Goal: Communication & Community: Answer question/provide support

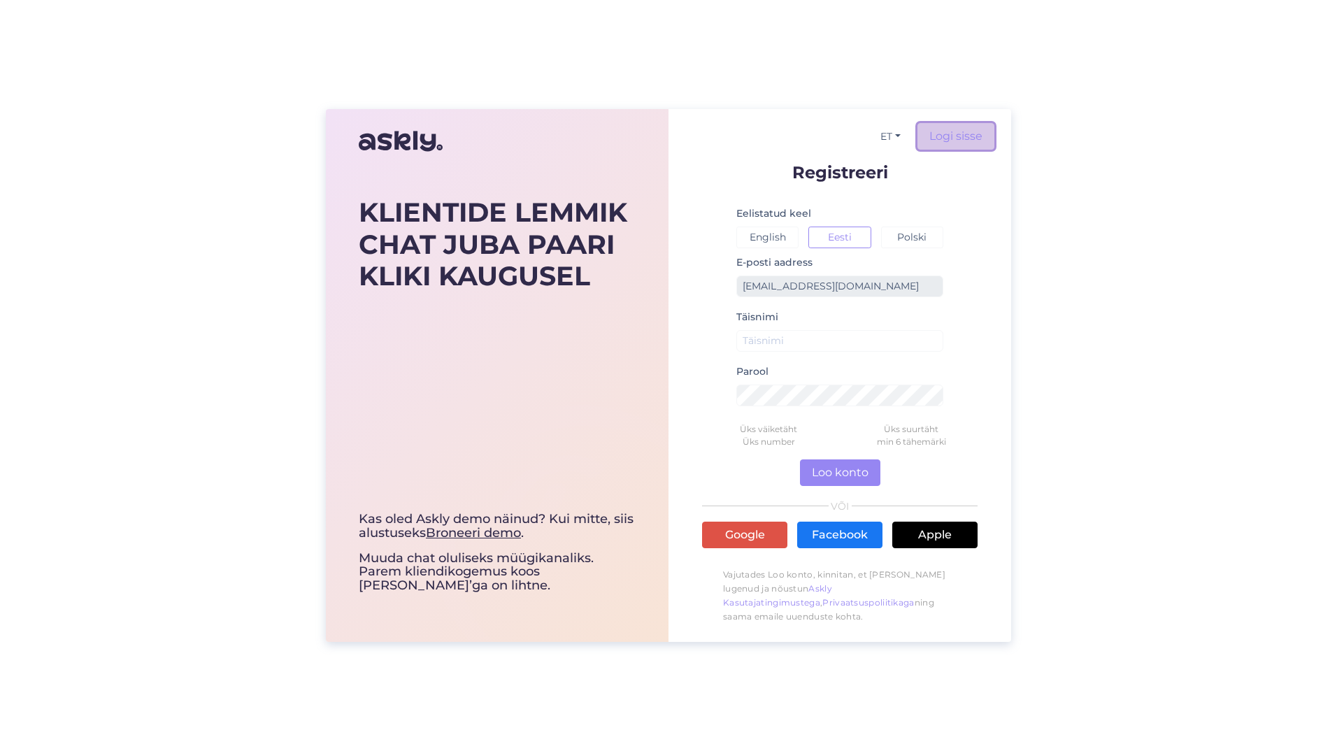
click at [976, 127] on link "Logi sisse" at bounding box center [956, 136] width 77 height 27
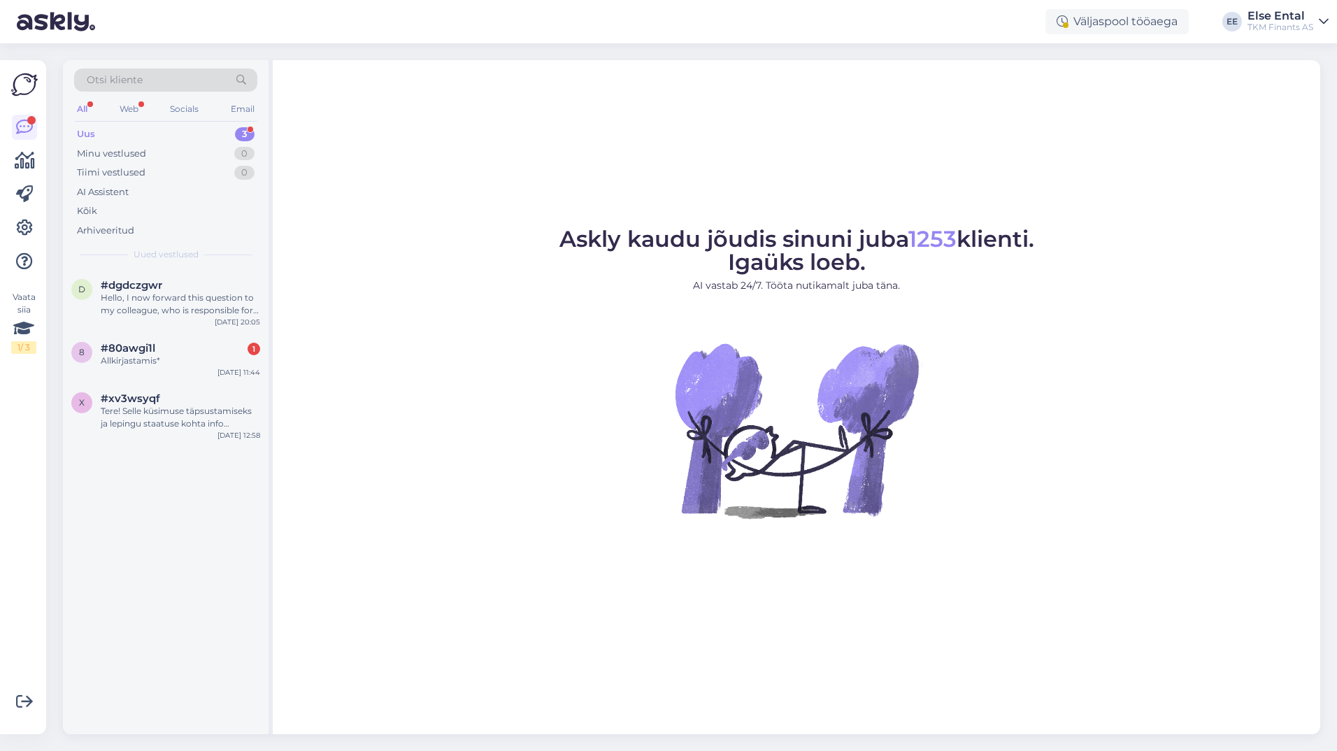
click at [194, 131] on div "Uus 3" at bounding box center [165, 134] width 183 height 20
click at [141, 421] on div "Tere! Selle küsimuse täpsustamiseks ja lepingu staatuse kohta info saamiseks pa…" at bounding box center [180, 417] width 159 height 25
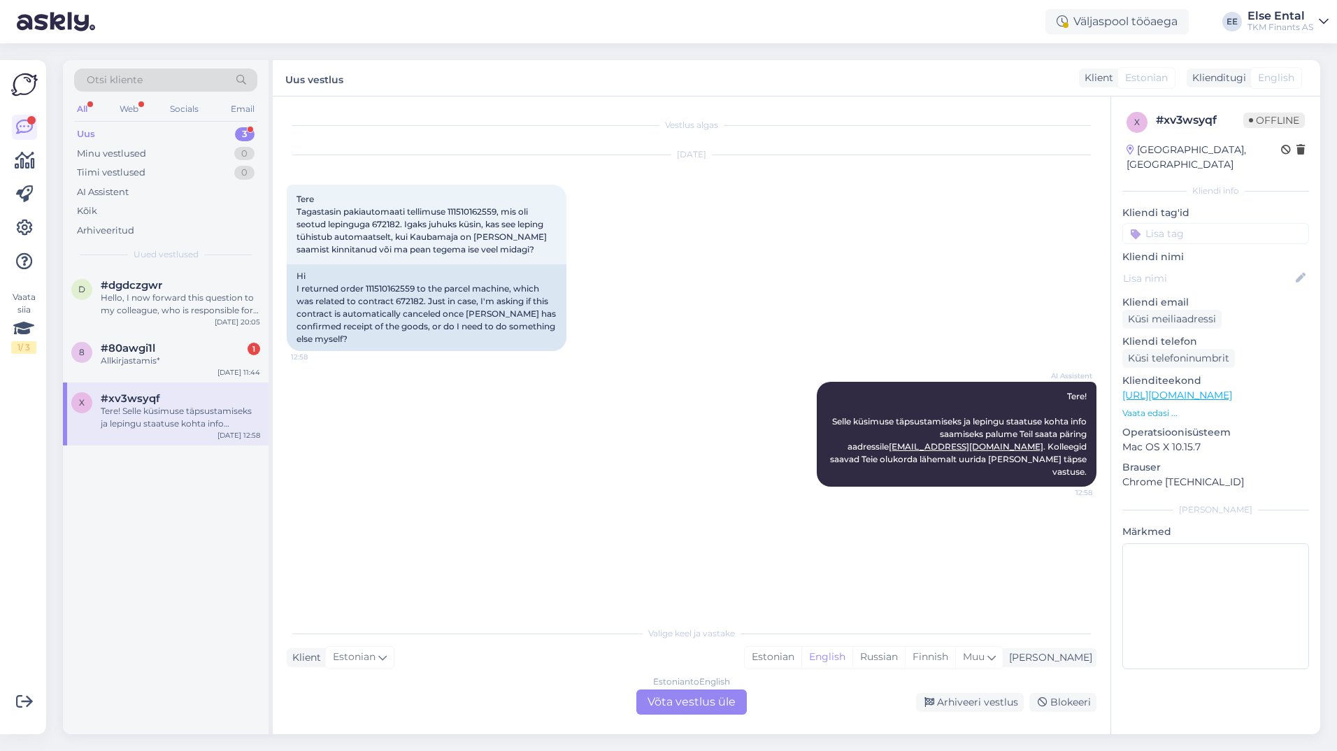
click at [125, 388] on div "x #xv3wsyqf Tere! Selle küsimuse täpsustamiseks ja lepingu staatuse kohta info …" at bounding box center [166, 414] width 206 height 63
click at [123, 362] on div "Allkirjastamis*" at bounding box center [180, 361] width 159 height 13
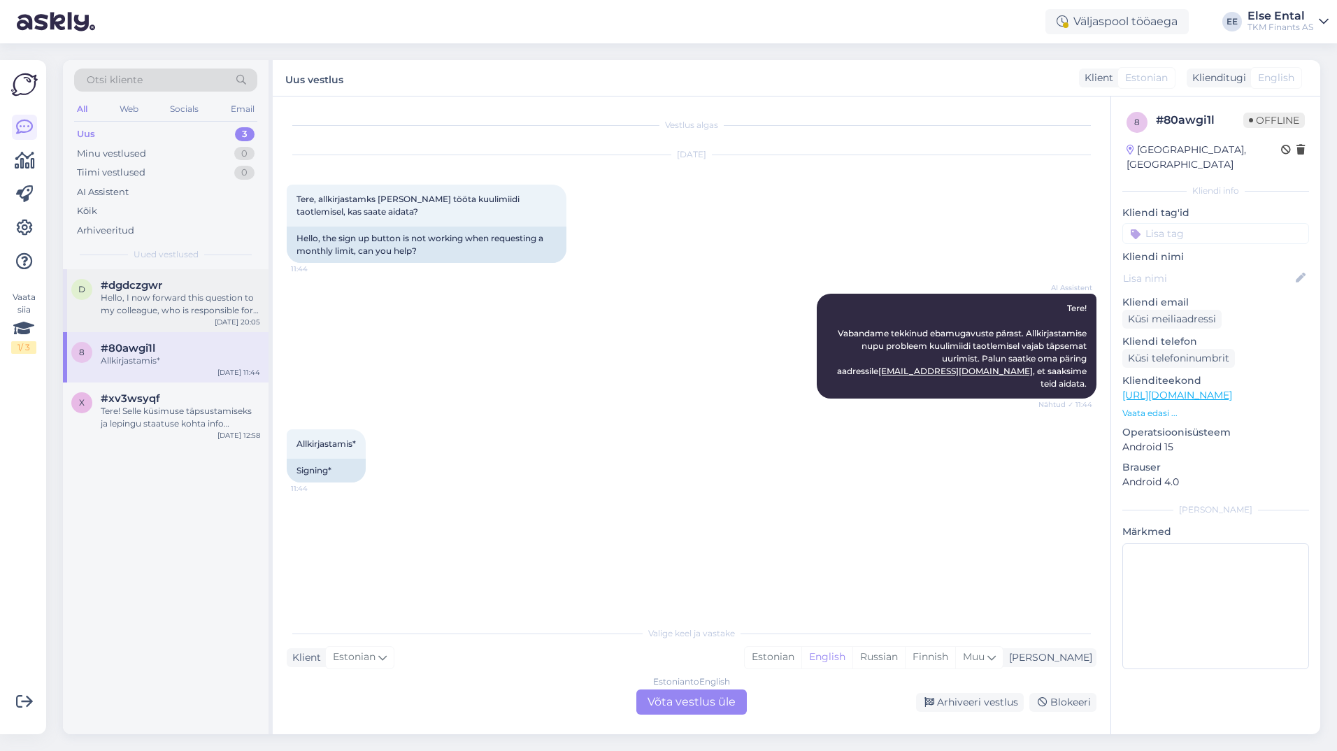
click at [156, 299] on div "Hello, I now forward this question to my colleague, who is responsible for this…" at bounding box center [180, 304] width 159 height 25
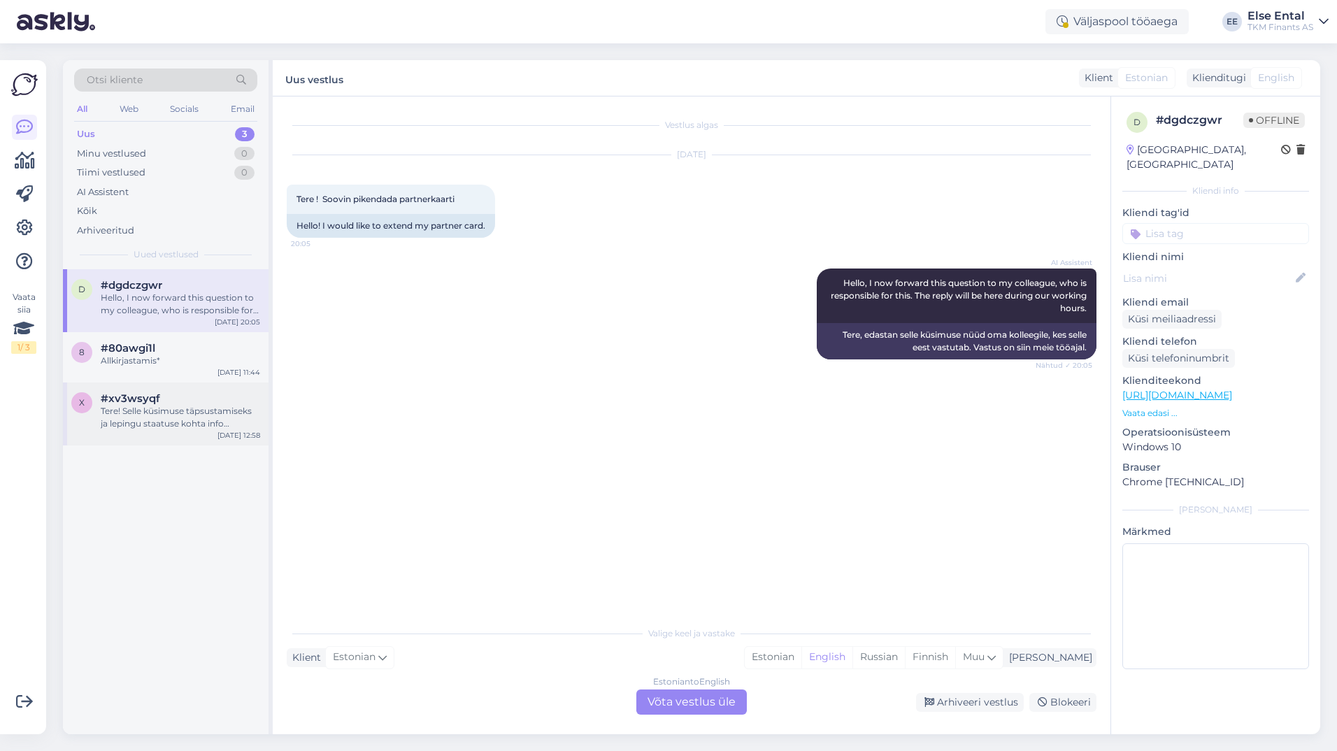
click at [134, 420] on div "Tere! Selle küsimuse täpsustamiseks ja lepingu staatuse kohta info saamiseks pa…" at bounding box center [180, 417] width 159 height 25
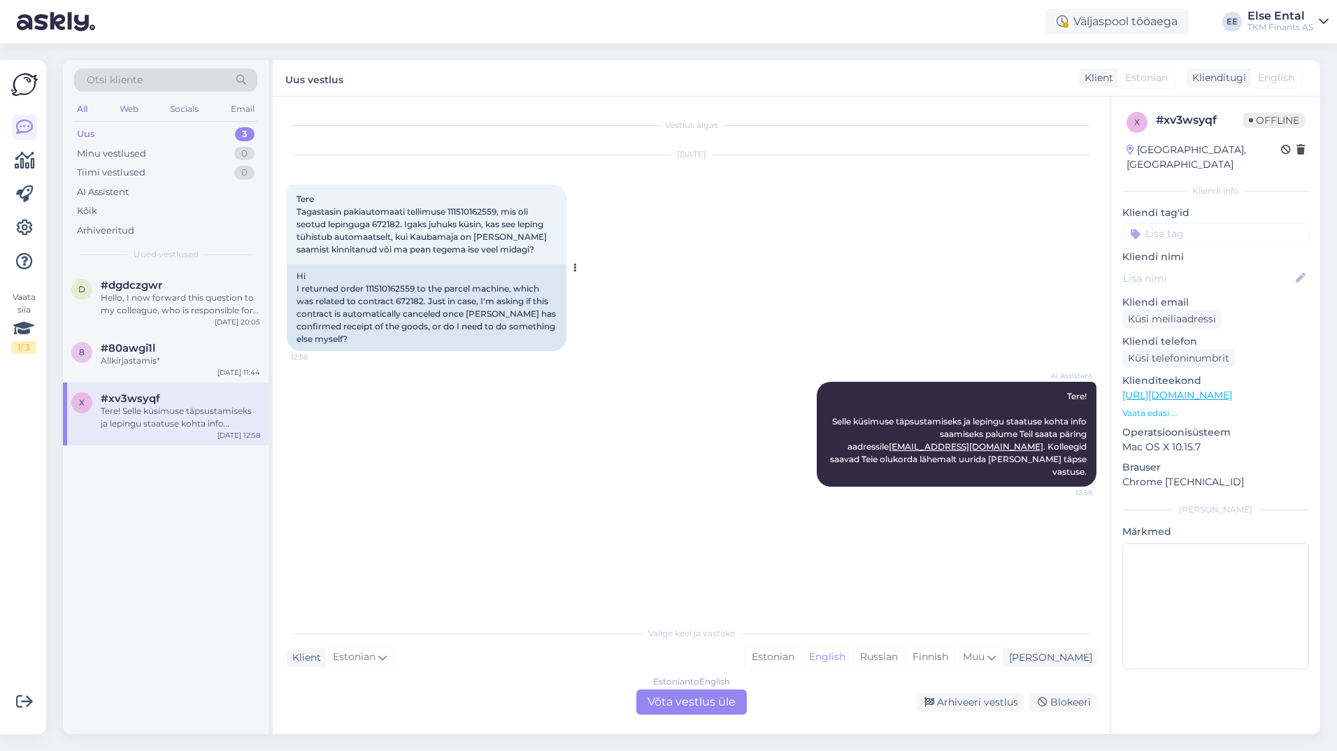
click at [380, 222] on span "Tere Tagastasin pakiautomaati tellimuse 111510162559, mis oli seotud lepinguga …" at bounding box center [423, 224] width 252 height 61
copy span "672182"
click at [703, 703] on div "Estonian to English Võta vestlus üle" at bounding box center [691, 702] width 111 height 25
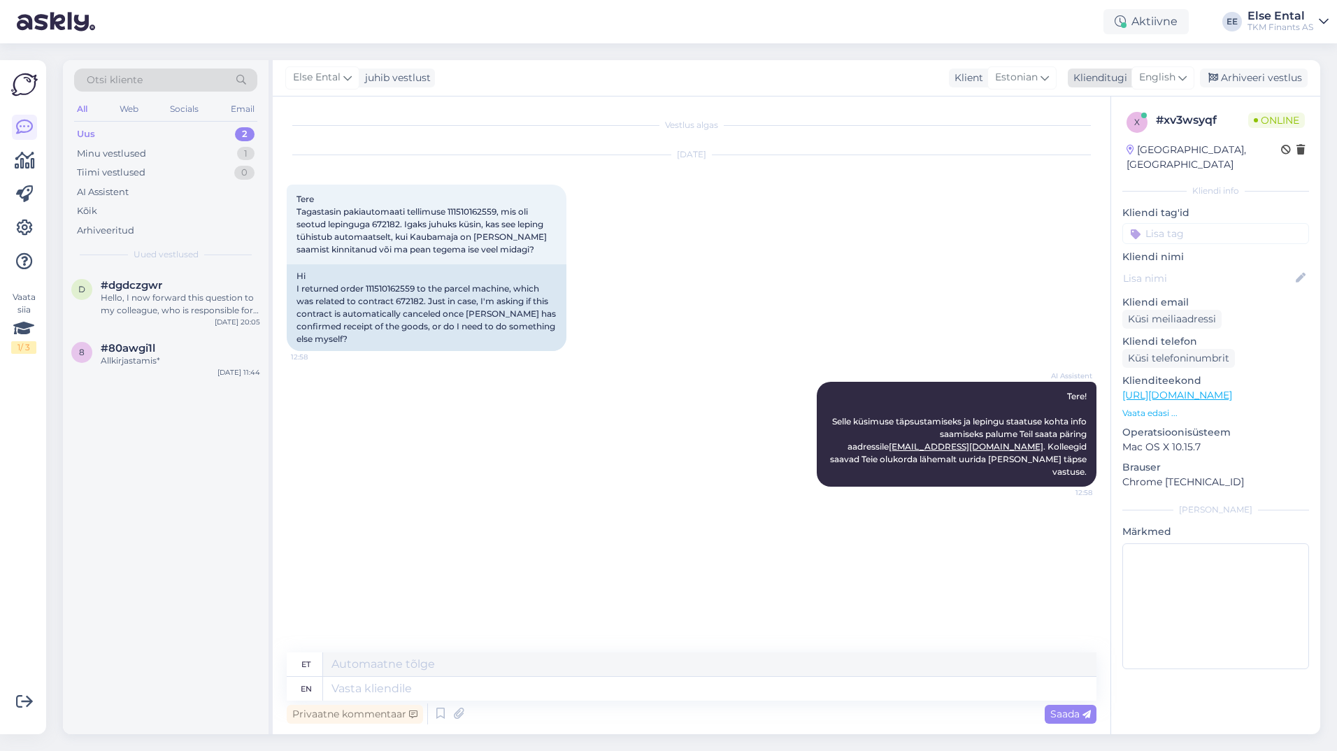
click at [1169, 77] on span "English" at bounding box center [1157, 77] width 36 height 15
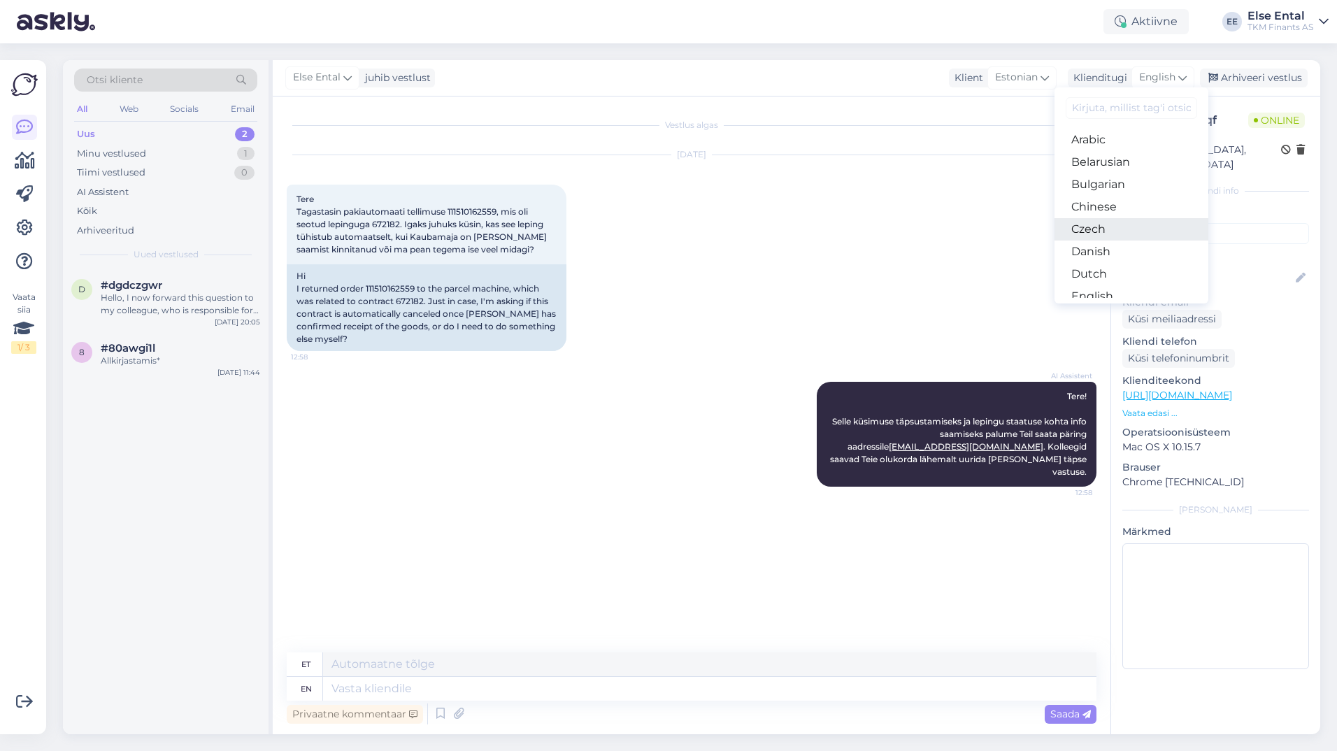
scroll to position [140, 0]
click at [1118, 180] on link "Estonian" at bounding box center [1132, 179] width 154 height 22
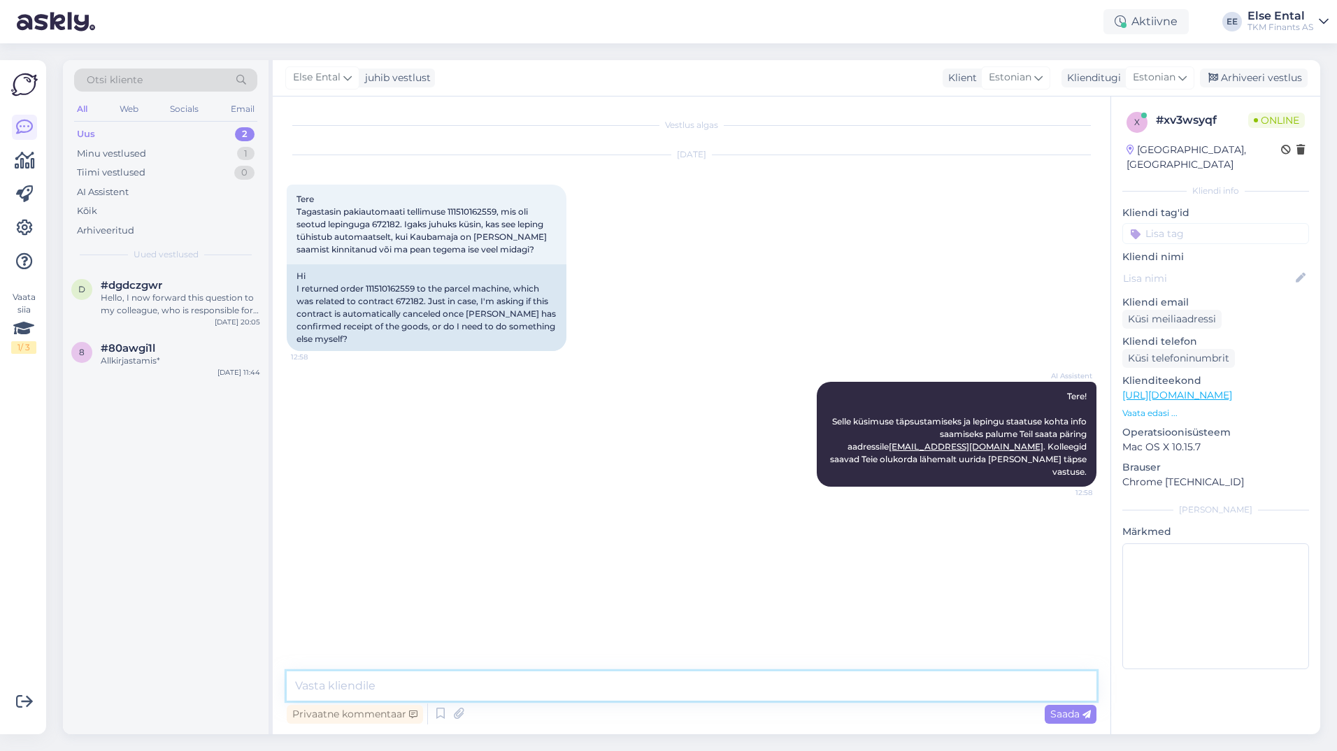
click at [408, 683] on textarea at bounding box center [692, 685] width 810 height 29
click at [567, 696] on textarea at bounding box center [692, 685] width 810 height 29
click at [606, 690] on textarea "Tere! Kui tagastus on kinnitatud, tühistub leping" at bounding box center [692, 685] width 810 height 29
click at [451, 686] on textarea "Tere! Kui tagastus on kinnitatud, tühistub leping automaatselt." at bounding box center [692, 685] width 810 height 29
click at [450, 687] on textarea "Tere! Kui tagastus on kinnitatud, tühistub leping automaatselt." at bounding box center [692, 685] width 810 height 29
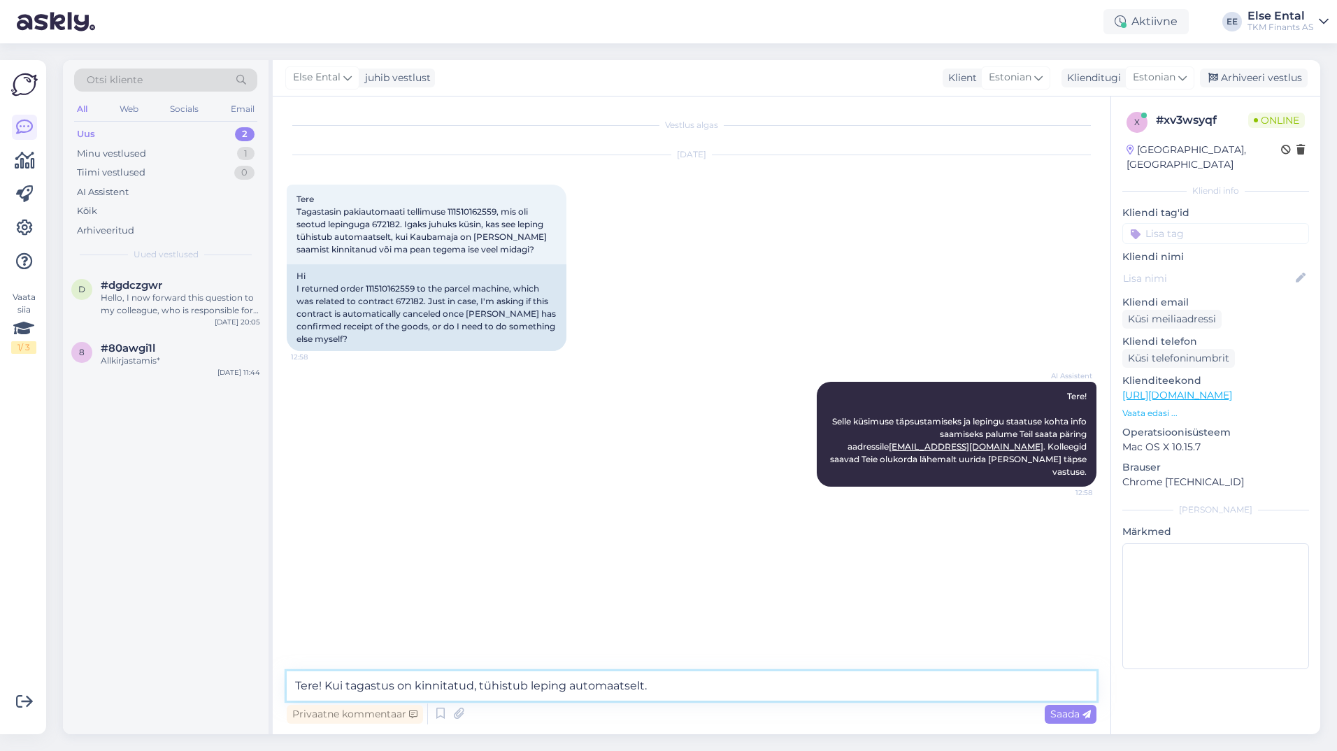
drag, startPoint x: 394, startPoint y: 683, endPoint x: 382, endPoint y: 684, distance: 12.6
click at [382, 684] on textarea "Tere! Kui tagastus on kinnitatud, tühistub leping automaatselt." at bounding box center [692, 685] width 810 height 29
click at [697, 692] on textarea "Tere! Kui tagastus on kinnitatud, tühistub leping automaatselt." at bounding box center [692, 685] width 810 height 29
click at [398, 682] on textarea "Tere! Kui tagastus on kinnitatud, tühistub leping automaatselt." at bounding box center [692, 685] width 810 height 29
click at [375, 688] on textarea "Tere! Kui tagastus on kinnitatud, tühistub leping automaatselt." at bounding box center [692, 685] width 810 height 29
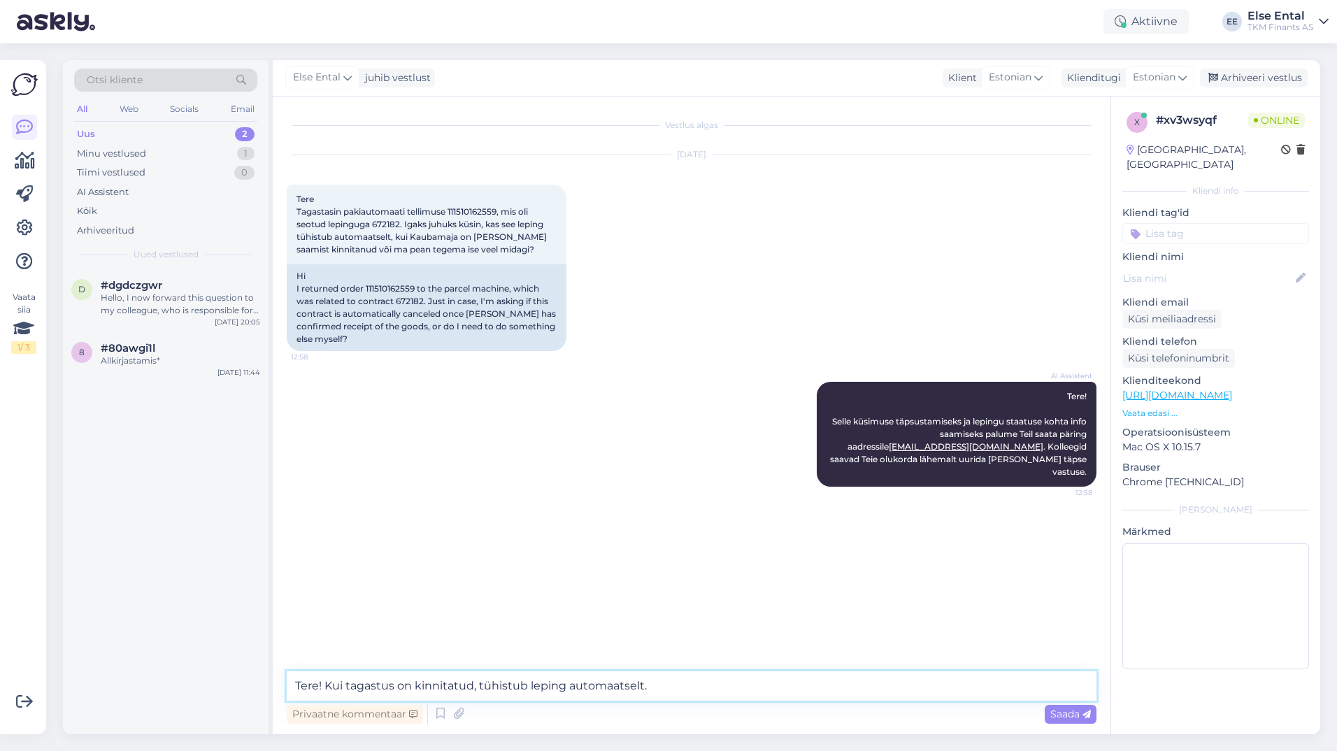
click at [375, 688] on textarea "Tere! Kui tagastus on kinnitatud, tühistub leping automaatselt." at bounding box center [692, 685] width 810 height 29
click at [814, 715] on div "Privaatne kommentaar Saada" at bounding box center [692, 714] width 810 height 27
click at [813, 694] on textarea "Tere! [PERSON_NAME] on tagasi jõudnud ja tagastus kinnitatud, tühistub leping a…" at bounding box center [692, 685] width 810 height 29
click at [428, 686] on textarea "Tere! [PERSON_NAME] on tagasi jõudnud ja tagastus kinnitatud, tühistub leping a…" at bounding box center [692, 685] width 810 height 29
click at [431, 687] on textarea "Tere! [PERSON_NAME] on tagasi jõudnud ja tagastus kinnitatud, tühistub leping a…" at bounding box center [692, 685] width 810 height 29
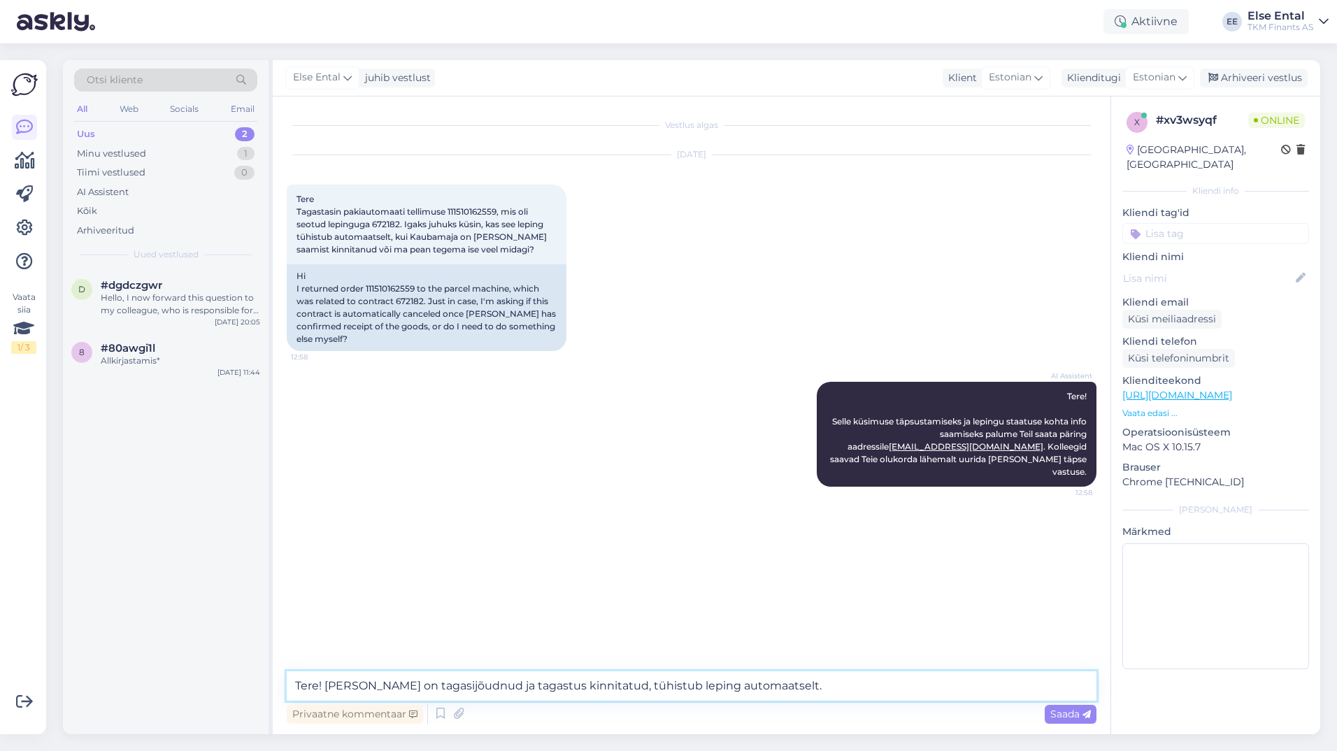
type textarea "Tere! [PERSON_NAME] on tagasi jõudnud ja tagastus kinnitatud, tühistub leping a…"
click at [863, 686] on textarea "Tere! [PERSON_NAME] on tagasi jõudnud ja tagastus kinnitatud, tühistub leping a…" at bounding box center [692, 685] width 810 height 29
click at [1079, 720] on span "Saada" at bounding box center [1070, 714] width 41 height 13
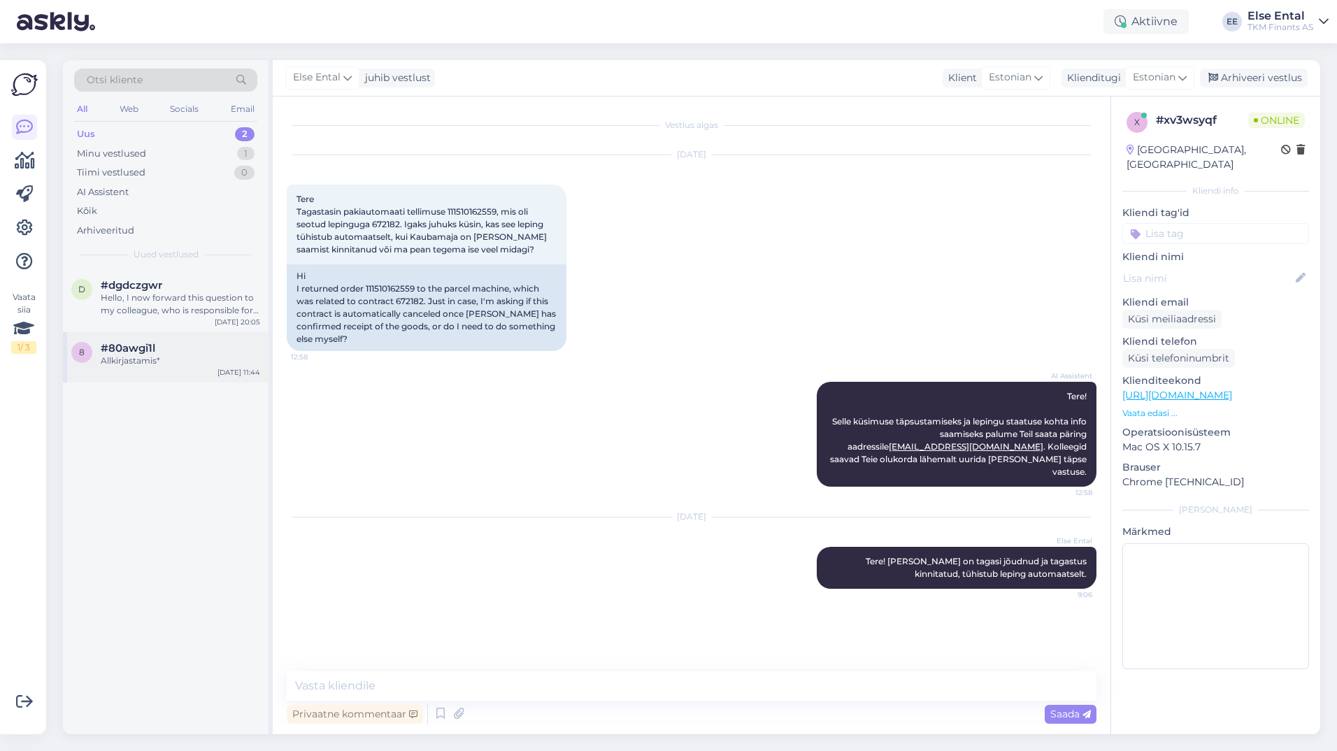
click at [162, 367] on div "8 #80awgi1l Allkirjastamis* [DATE] 11:44" at bounding box center [166, 357] width 206 height 50
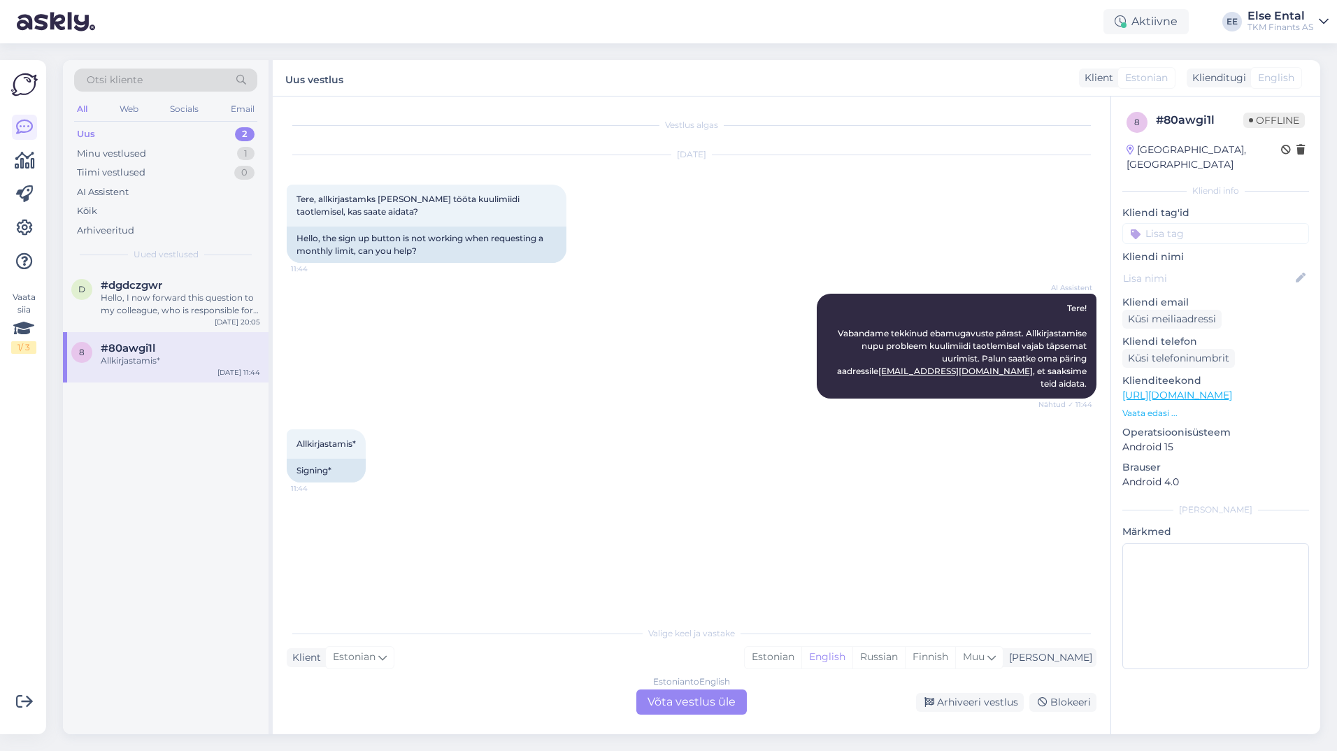
click at [153, 144] on div "Minu vestlused 1" at bounding box center [165, 154] width 183 height 20
click at [101, 155] on div "Minu vestlused" at bounding box center [113, 154] width 73 height 14
click at [134, 304] on div "Tere! [PERSON_NAME] on tagasi jõudnud ja tagastus kinnitatud, tühistub leping a…" at bounding box center [180, 304] width 159 height 25
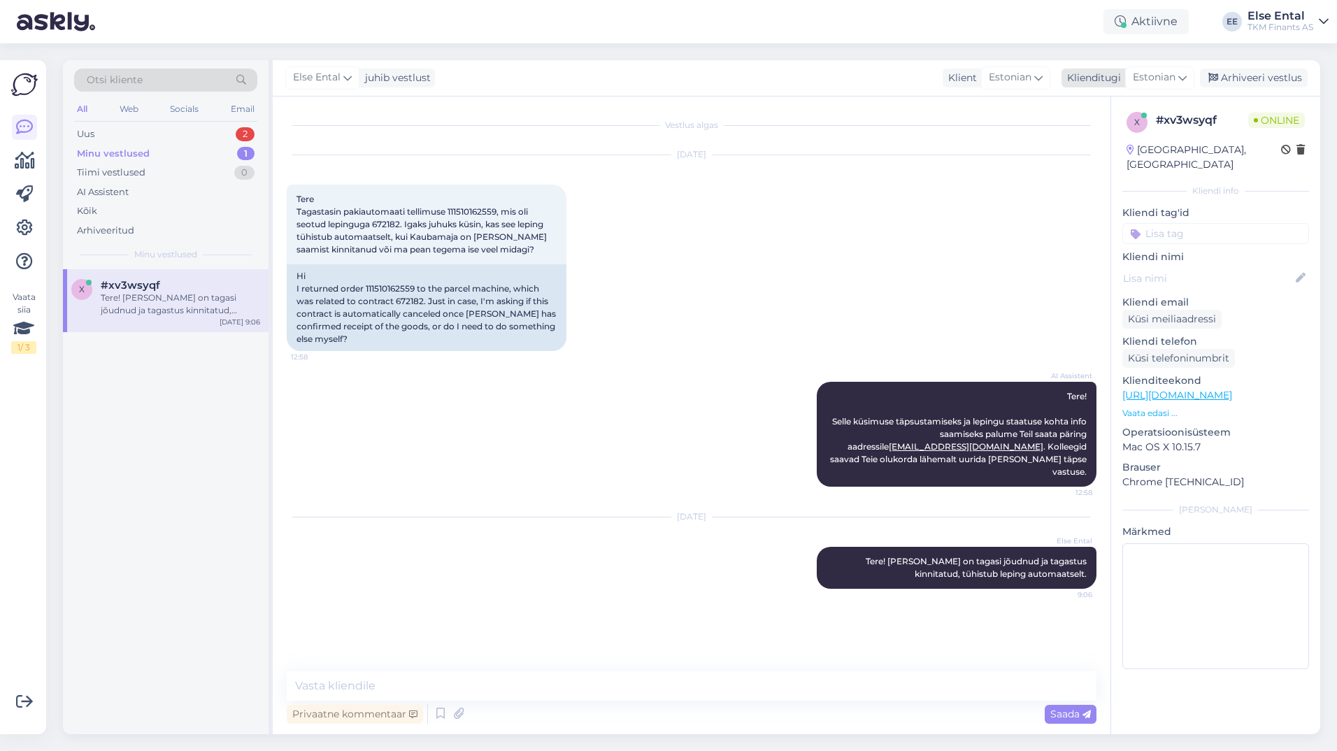
click at [1274, 77] on div "Arhiveeri vestlus" at bounding box center [1254, 78] width 108 height 19
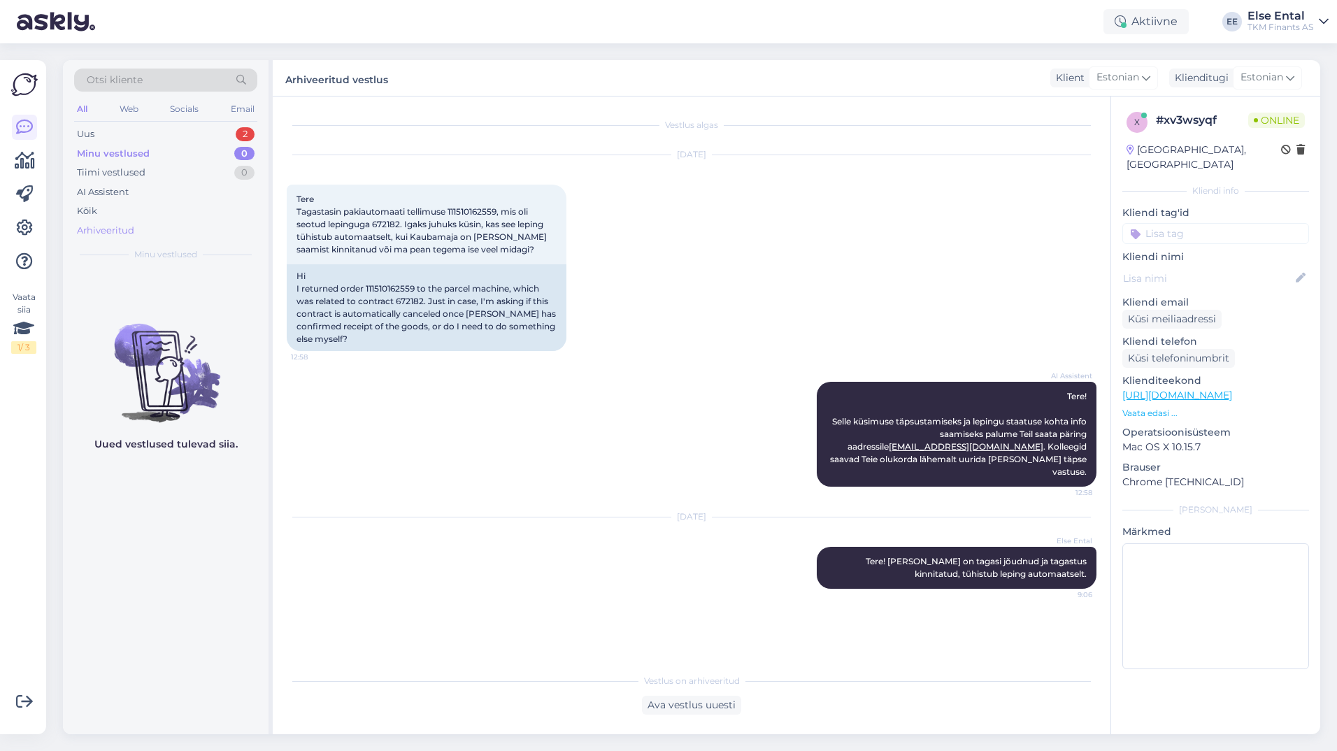
click at [117, 236] on div "Arhiveeritud" at bounding box center [105, 231] width 57 height 14
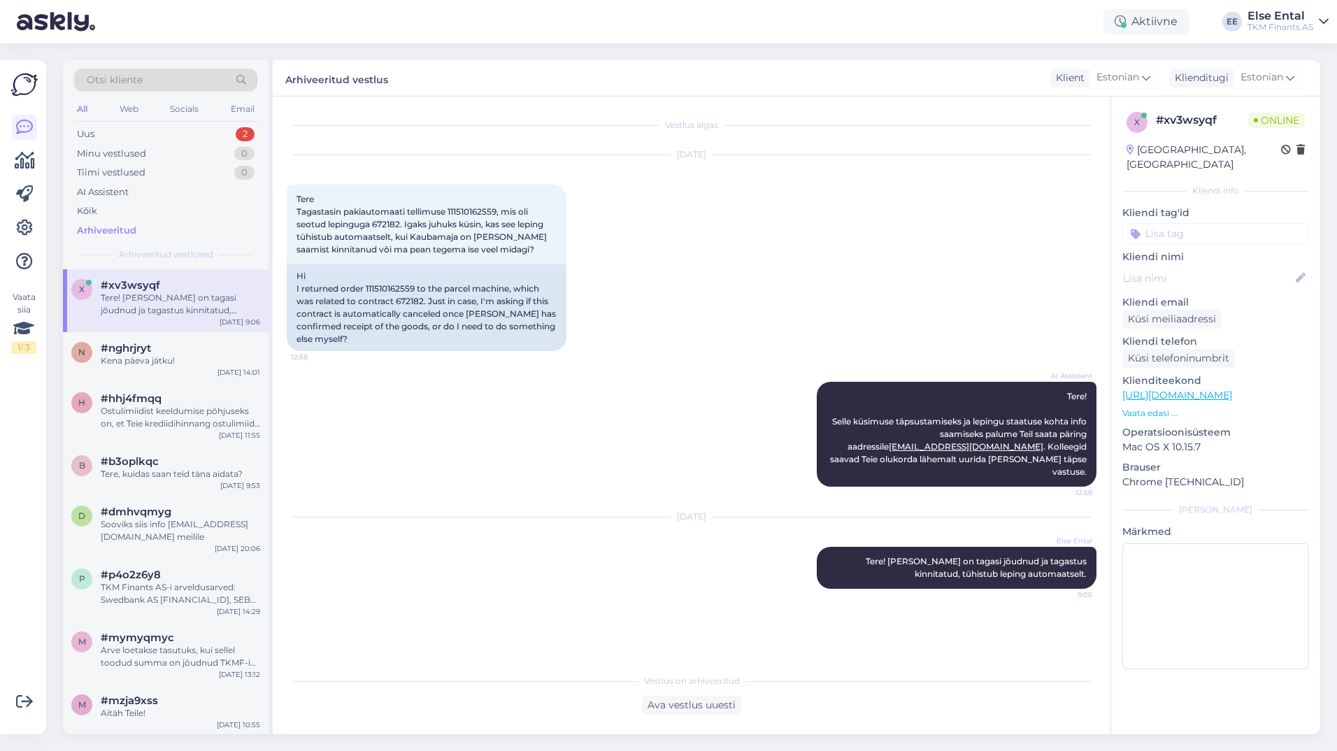
click at [165, 296] on div "Tere! [PERSON_NAME] on tagasi jõudnud ja tagastus kinnitatud, tühistub leping a…" at bounding box center [180, 304] width 159 height 25
drag, startPoint x: 1226, startPoint y: 123, endPoint x: 1141, endPoint y: 120, distance: 85.4
click at [1141, 120] on div "x # xv3wsyqf Online" at bounding box center [1216, 122] width 178 height 21
copy div "# xv3wsyqf"
click at [476, 210] on span "Tere Tagastasin pakiautomaati tellimuse 111510162559, mis oli seotud lepinguga …" at bounding box center [423, 224] width 252 height 61
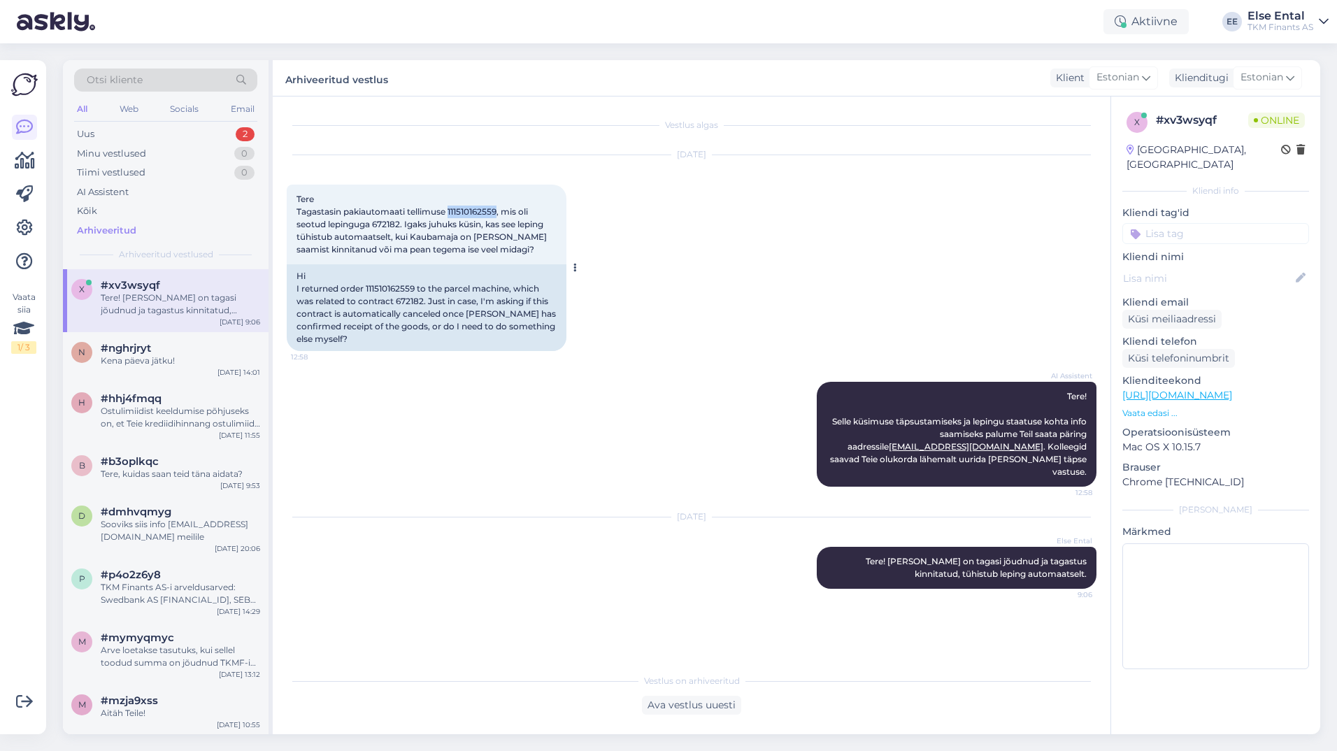
click at [476, 210] on span "Tere Tagastasin pakiautomaati tellimuse 111510162559, mis oli seotud lepinguga …" at bounding box center [423, 224] width 252 height 61
copy span "111510162559"
click at [117, 125] on div "Uus 2" at bounding box center [165, 134] width 183 height 20
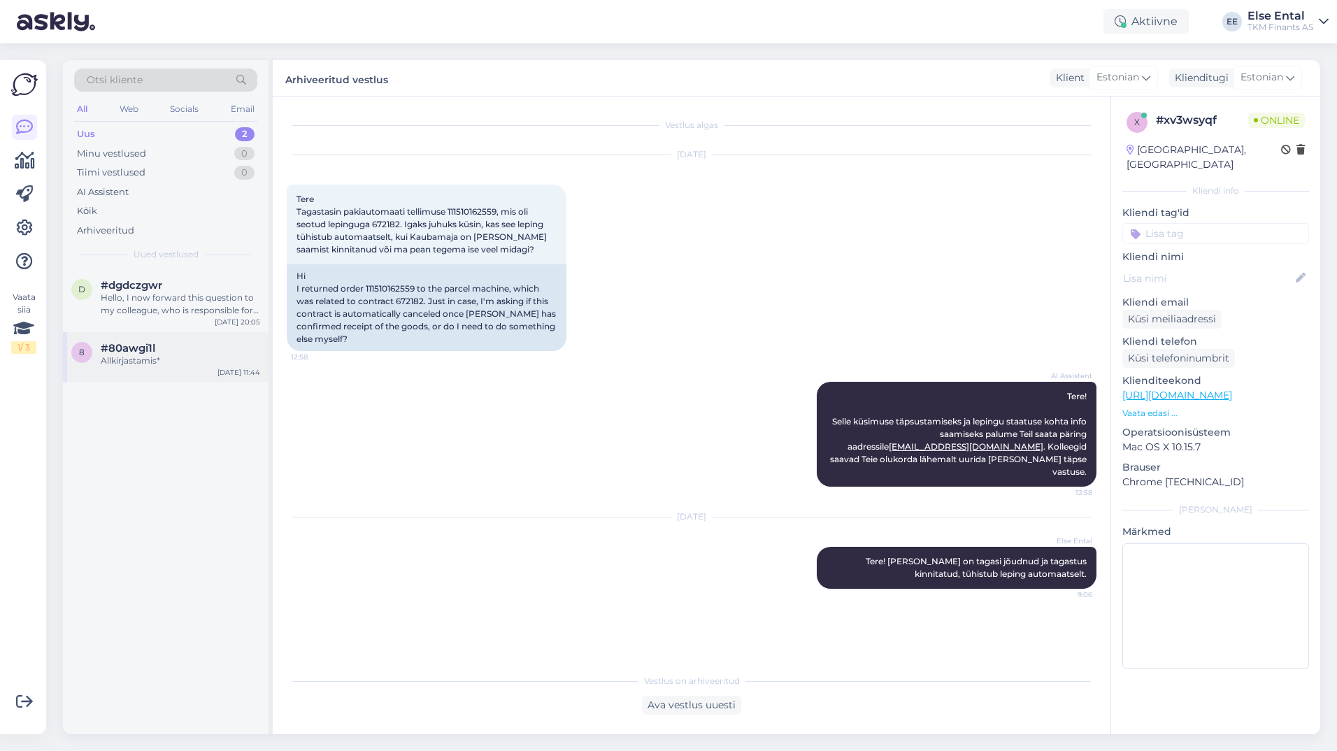
click at [111, 350] on span "#80awgi1l" at bounding box center [128, 348] width 55 height 13
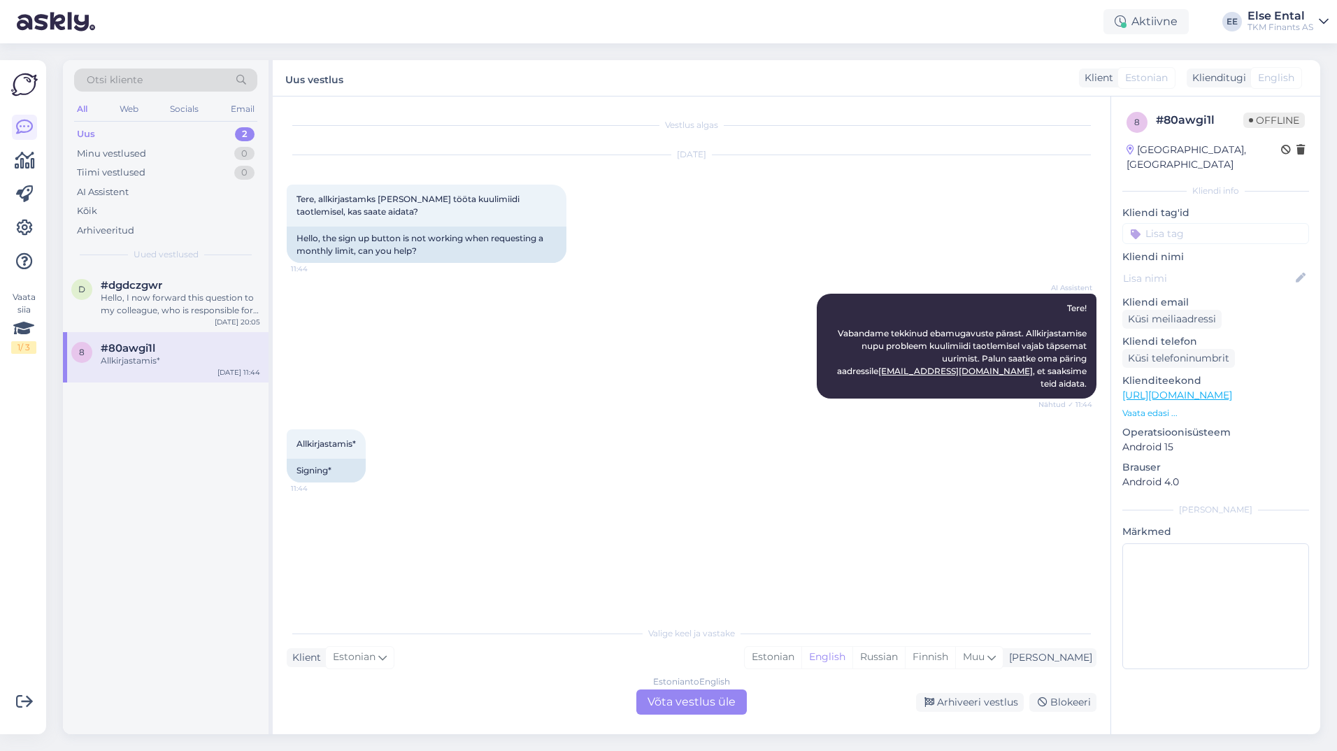
click at [714, 703] on div "Estonian to English Võta vestlus üle" at bounding box center [691, 702] width 111 height 25
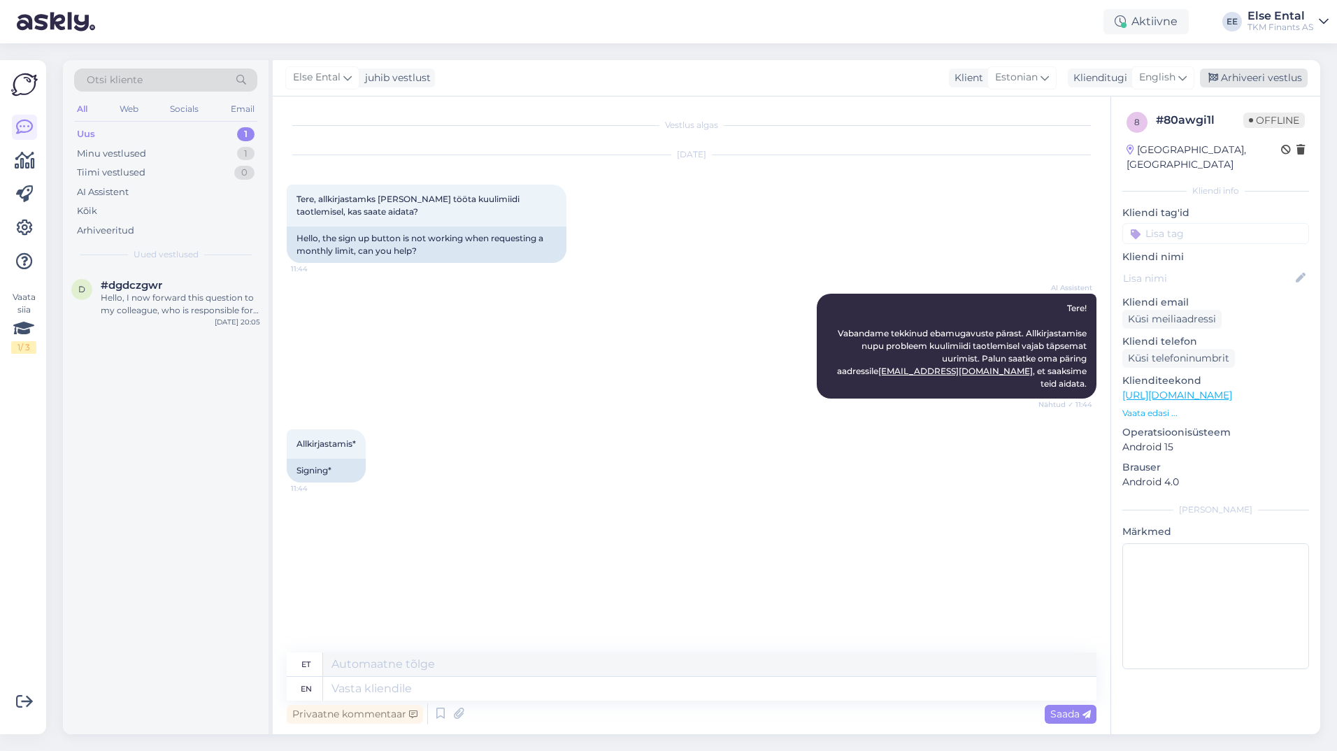
click at [1253, 82] on div "Arhiveeri vestlus" at bounding box center [1254, 78] width 108 height 19
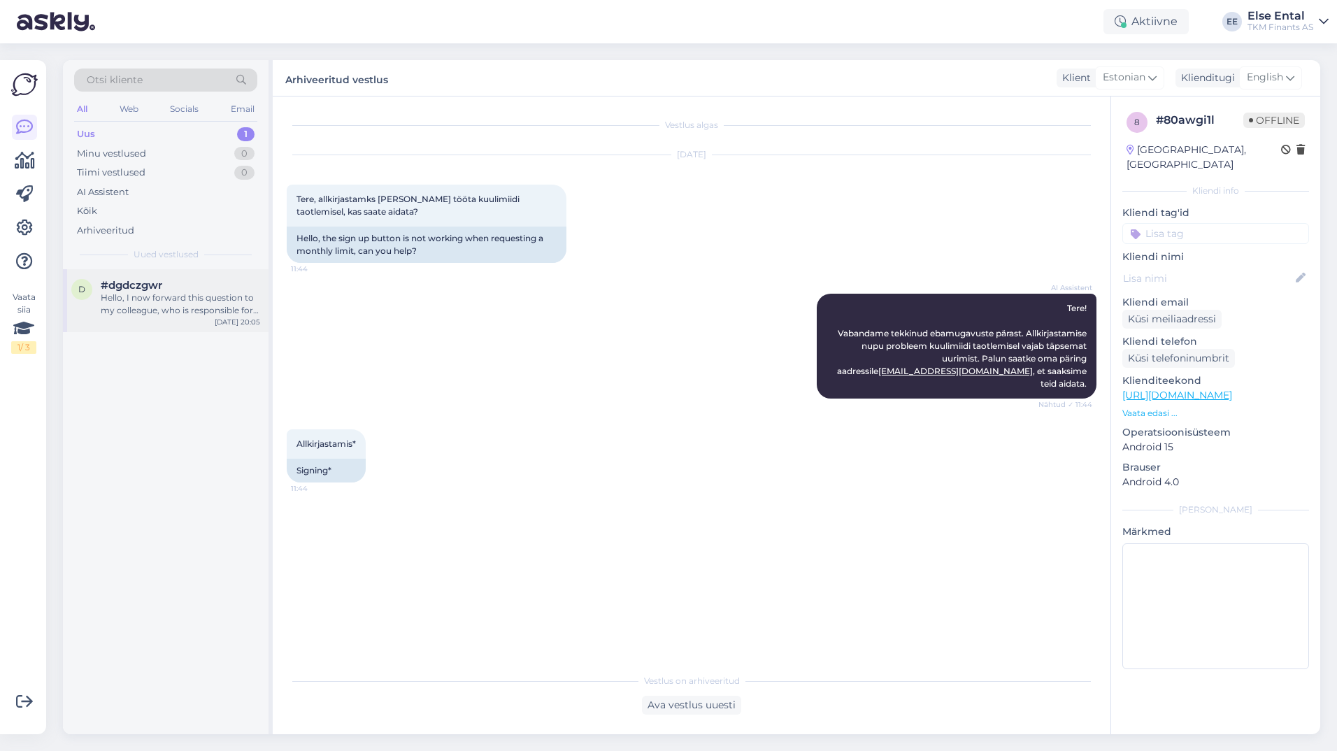
click at [197, 297] on div "Hello, I now forward this question to my colleague, who is responsible for this…" at bounding box center [180, 304] width 159 height 25
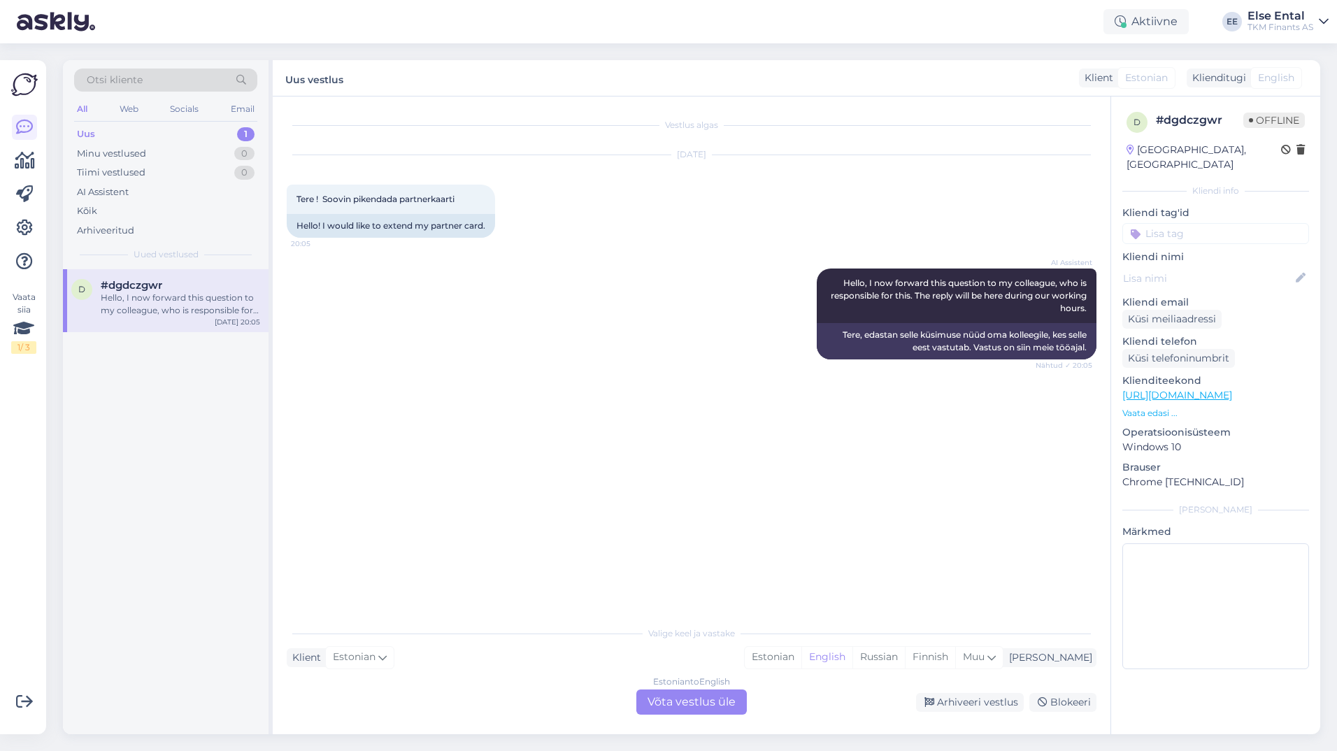
click at [709, 698] on div "Estonian to English Võta vestlus üle" at bounding box center [691, 702] width 111 height 25
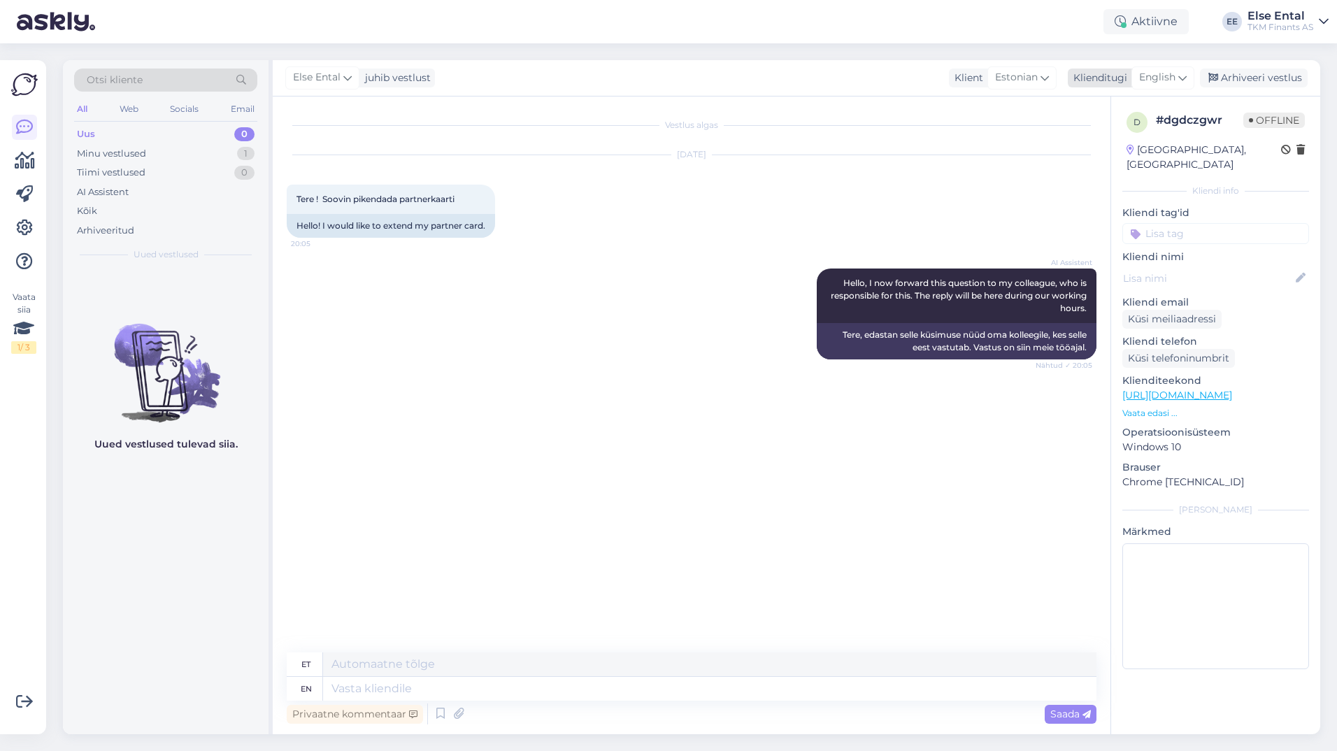
click at [1162, 68] on div "English" at bounding box center [1163, 77] width 63 height 22
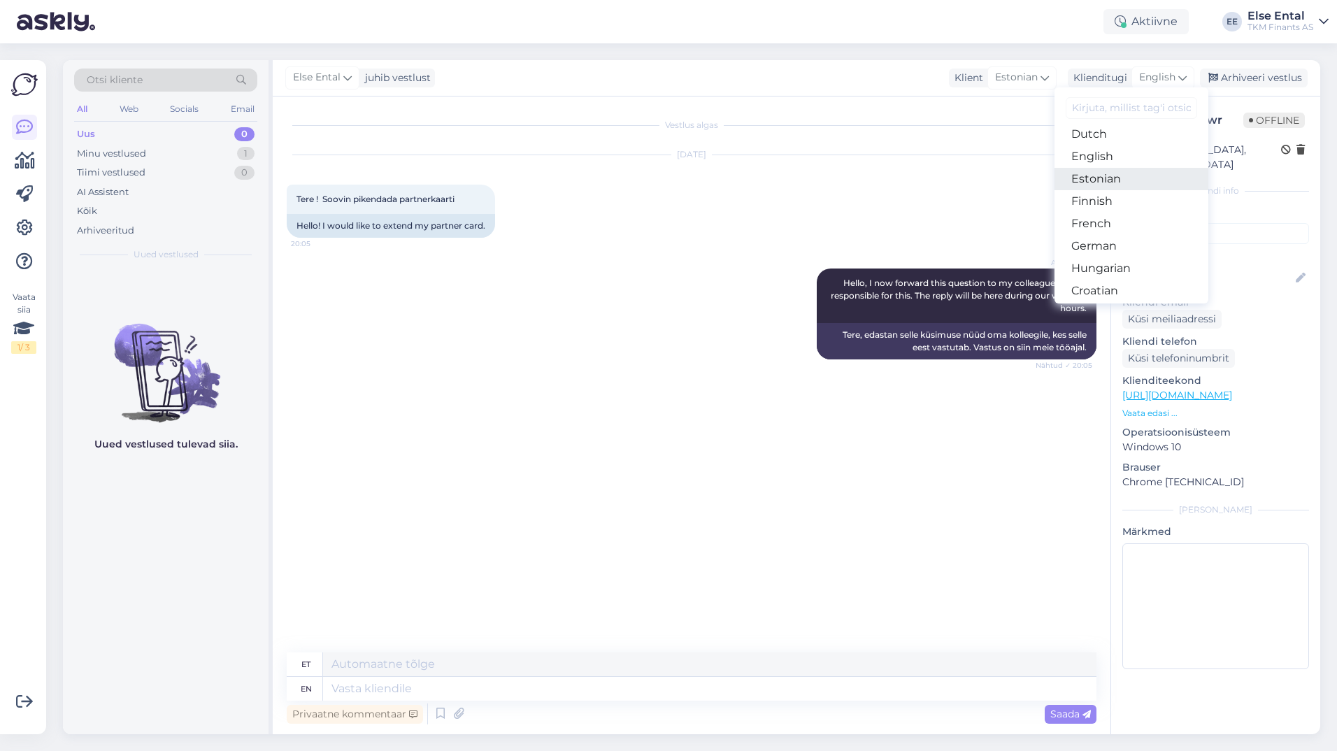
click at [1113, 180] on link "Estonian" at bounding box center [1132, 179] width 154 height 22
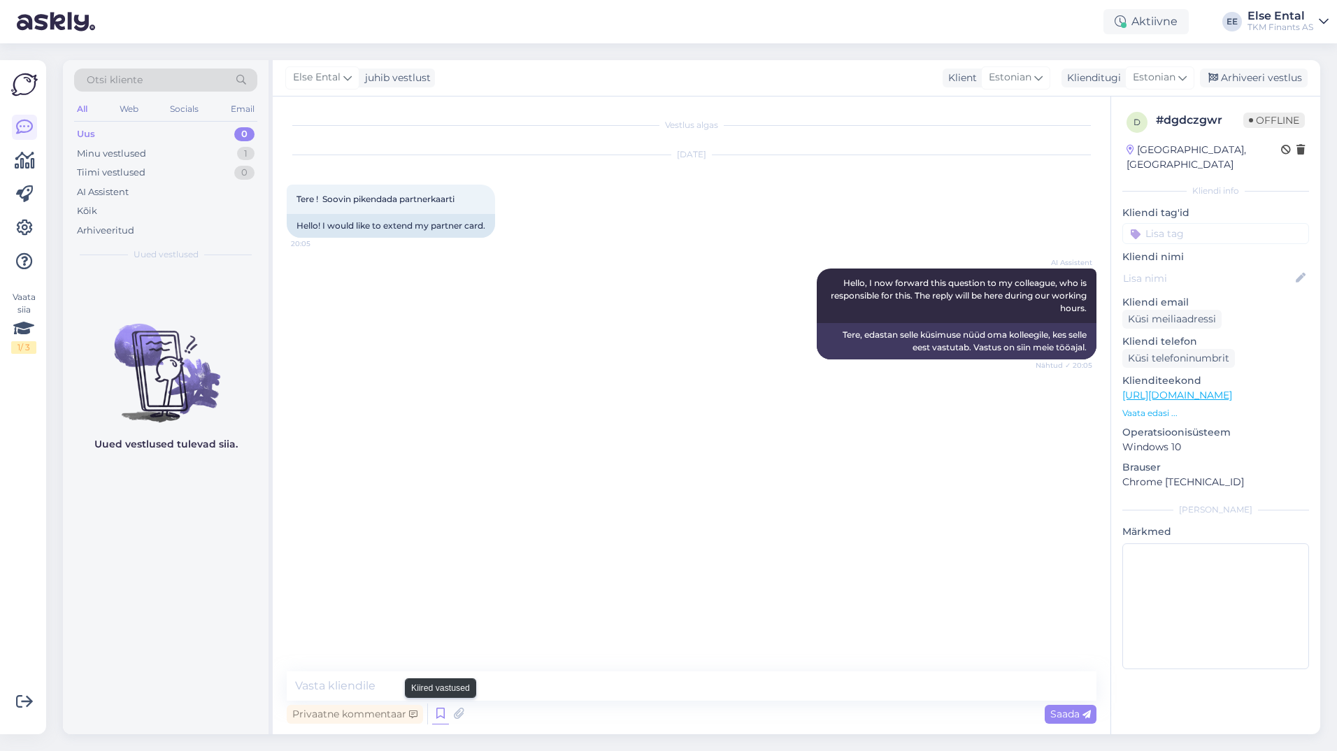
click at [441, 716] on icon at bounding box center [440, 714] width 17 height 21
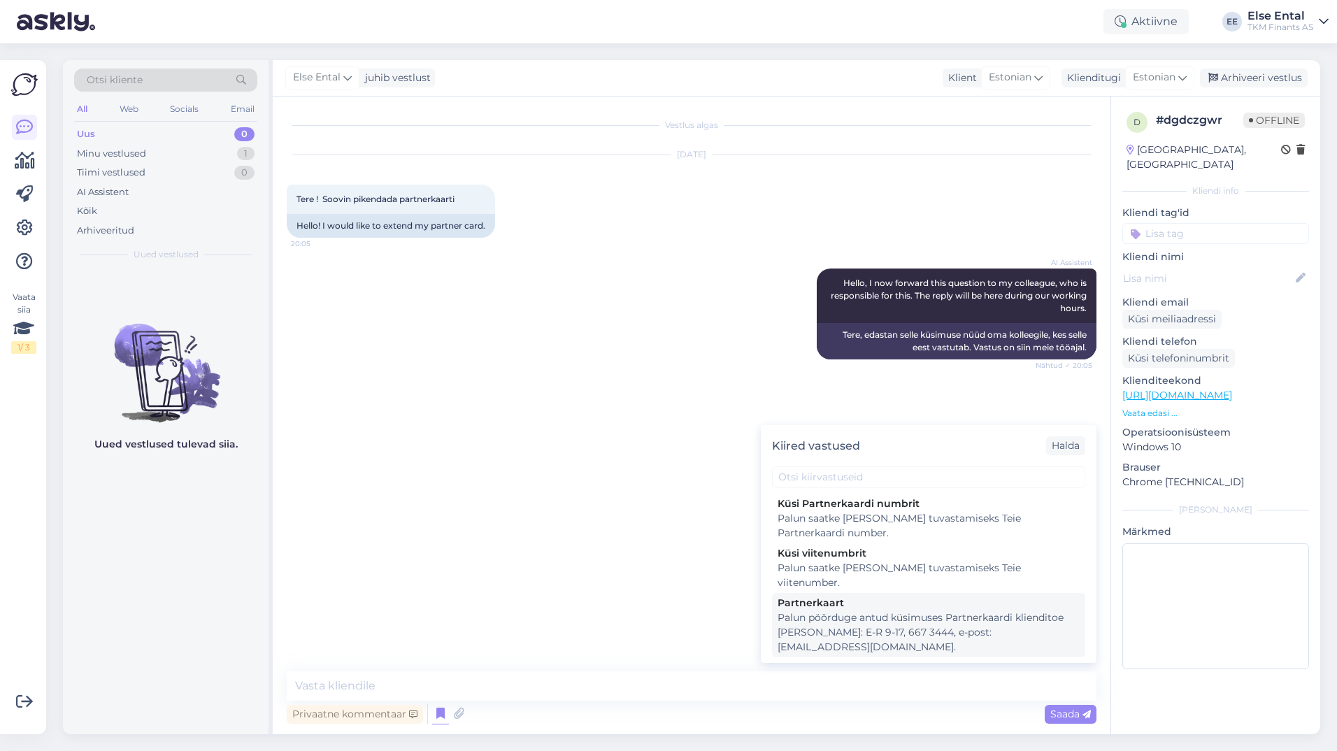
click at [1047, 611] on div "Palun pöörduge antud küsimuses Partnerkaardi klienditoe [PERSON_NAME]: E-R 9-17…" at bounding box center [929, 633] width 302 height 44
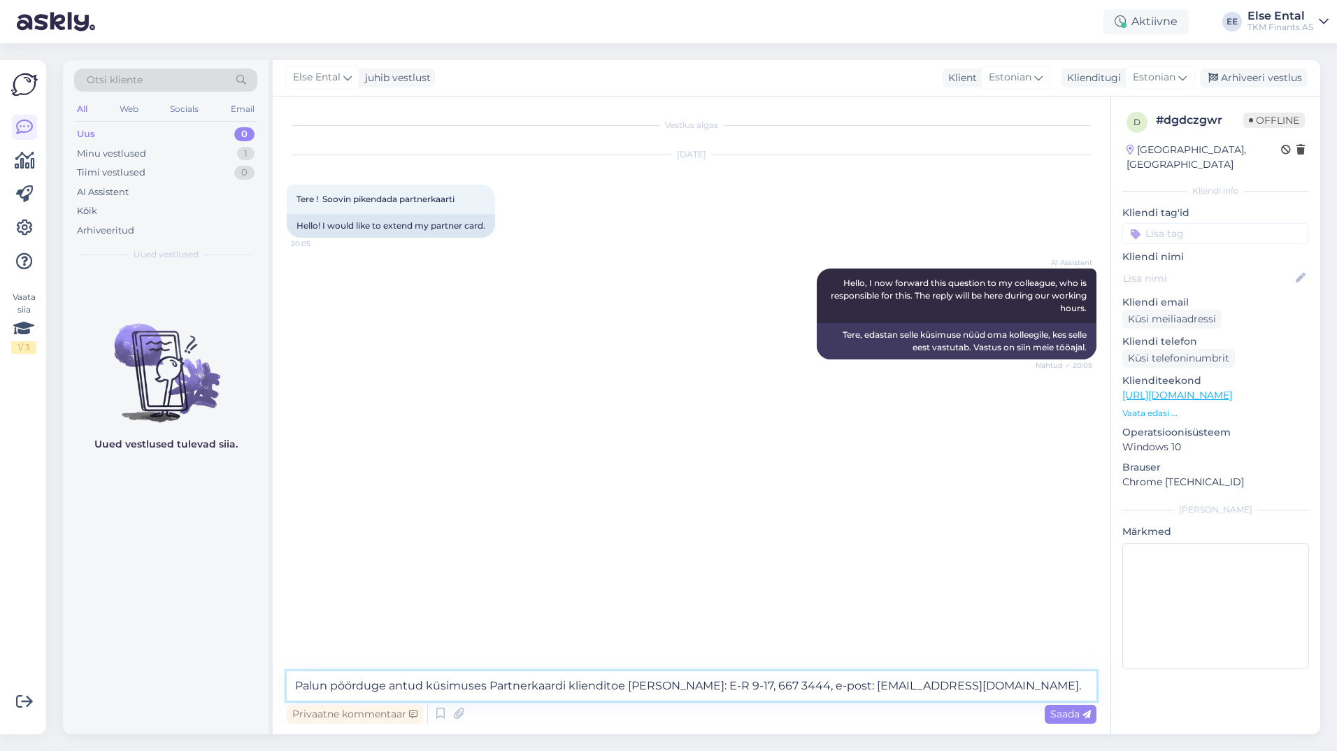
click at [959, 683] on textarea "Palun pöörduge antud küsimuses Partnerkaardi klienditoe [PERSON_NAME]: E-R 9-17…" at bounding box center [692, 685] width 810 height 29
drag, startPoint x: 967, startPoint y: 688, endPoint x: 280, endPoint y: 692, distance: 687.5
click at [280, 692] on div "Vestlus algas [DATE] Tere ! Soovin pikendada partnerkaarti 20:05 Hello! I would…" at bounding box center [692, 416] width 838 height 638
click at [483, 685] on textarea "Palun pöörduge antud küsimuses Partnerkaardi klienditoe [PERSON_NAME]: E-R 9-17…" at bounding box center [692, 685] width 810 height 29
drag, startPoint x: 278, startPoint y: 677, endPoint x: 288, endPoint y: 679, distance: 10.0
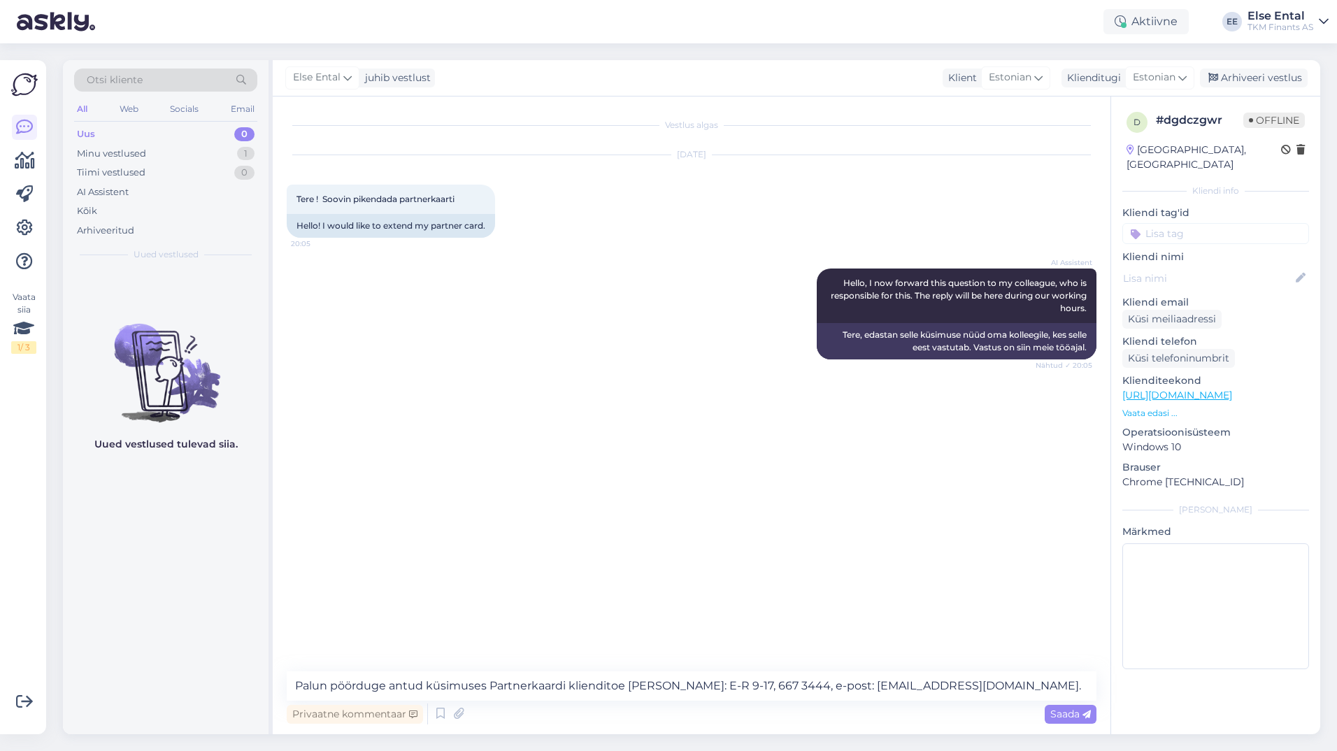
click at [278, 676] on div "Vestlus algas [DATE] Tere ! Soovin pikendada partnerkaarti 20:05 Hello! I would…" at bounding box center [692, 416] width 838 height 638
click at [292, 682] on textarea "Palun pöörduge antud küsimuses Partnerkaardi klienditoe [PERSON_NAME]: E-R 9-17…" at bounding box center [692, 685] width 810 height 29
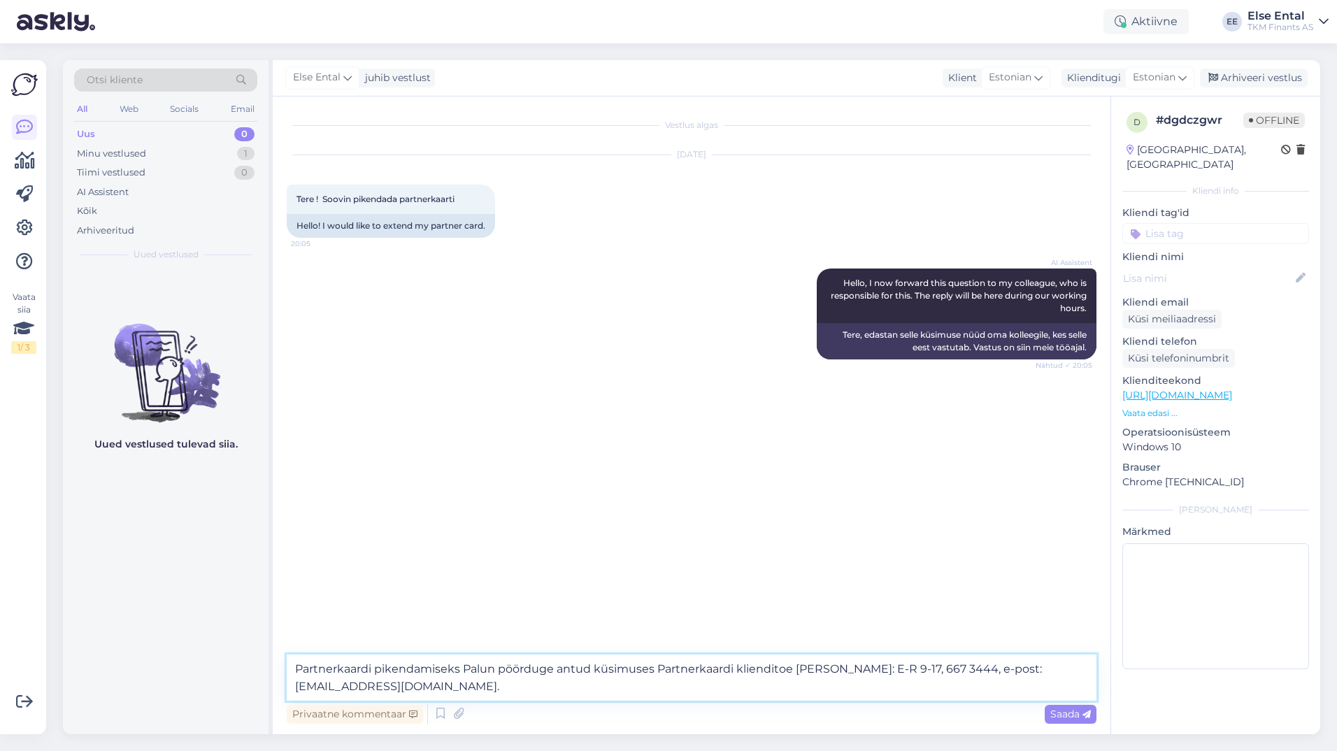
click at [461, 672] on textarea "Partnerkaardi pikendamiseks Palun pöörduge antud küsimuses Partnerkaardi kliend…" at bounding box center [692, 678] width 810 height 46
click at [464, 669] on textarea "Partnerkaardi pikendamiseks Palun pöörduge antud küsimuses Partnerkaardi kliend…" at bounding box center [692, 678] width 810 height 46
click at [1071, 673] on textarea "Partnerkaardi pikendamiseks logige sisse Partnerkaardi iseteeninduskeskkonda võ…" at bounding box center [692, 678] width 810 height 46
click at [1011, 669] on textarea "Partnerkaardi pikendamiseks logige sisse Partnerkaardi iseteeninduskeskkonda võ…" at bounding box center [692, 678] width 810 height 46
click at [1080, 668] on textarea "Partnerkaardi pikendamiseks logige sisse Partnerkaardi iseteeninduskeskkonda võ…" at bounding box center [692, 678] width 810 height 46
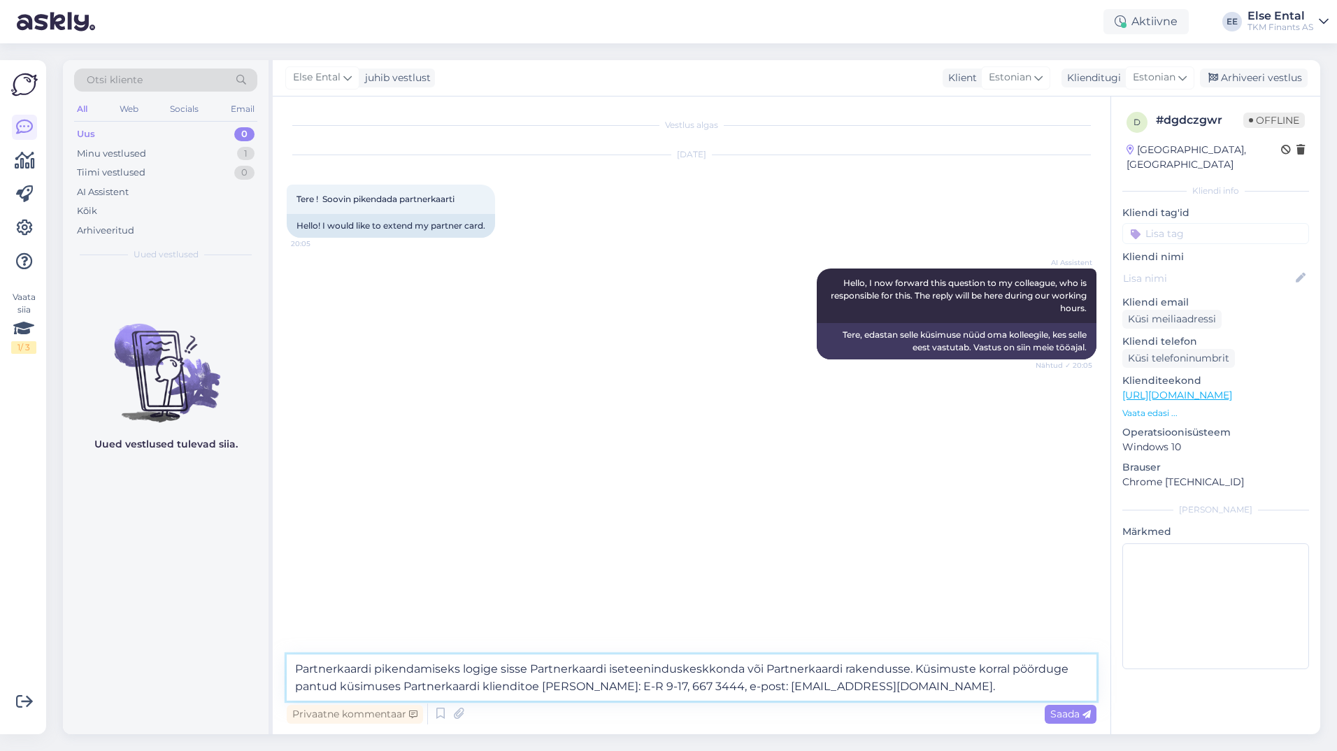
click at [1011, 672] on textarea "Partnerkaardi pikendamiseks logige sisse Partnerkaardi iseteeninduskeskkonda võ…" at bounding box center [692, 678] width 810 height 46
drag, startPoint x: 461, startPoint y: 688, endPoint x: 355, endPoint y: 685, distance: 106.3
click at [355, 685] on textarea "Partnerkaardi pikendamiseks logige sisse Partnerkaardi iseteeninduskeskkonda võ…" at bounding box center [692, 678] width 810 height 46
click at [831, 700] on textarea "Partnerkaardi pikendamiseks logige sisse Partnerkaardi iseteeninduskeskkonda võ…" at bounding box center [692, 678] width 810 height 46
click at [910, 669] on textarea "Partnerkaardi pikendamiseks logige sisse Partnerkaardi iseteeninduskeskkonda võ…" at bounding box center [692, 678] width 810 height 46
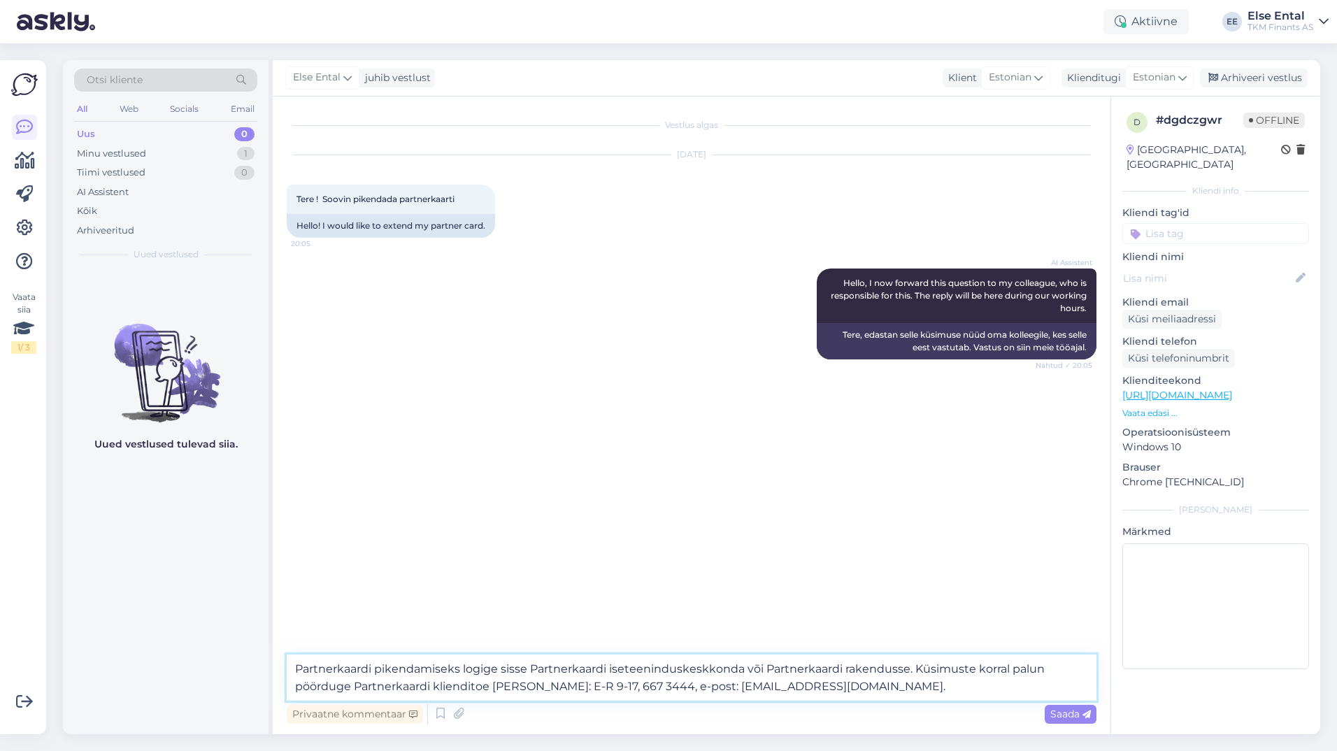
click at [909, 669] on textarea "Partnerkaardi pikendamiseks logige sisse Partnerkaardi iseteeninduskeskkonda võ…" at bounding box center [692, 678] width 810 height 46
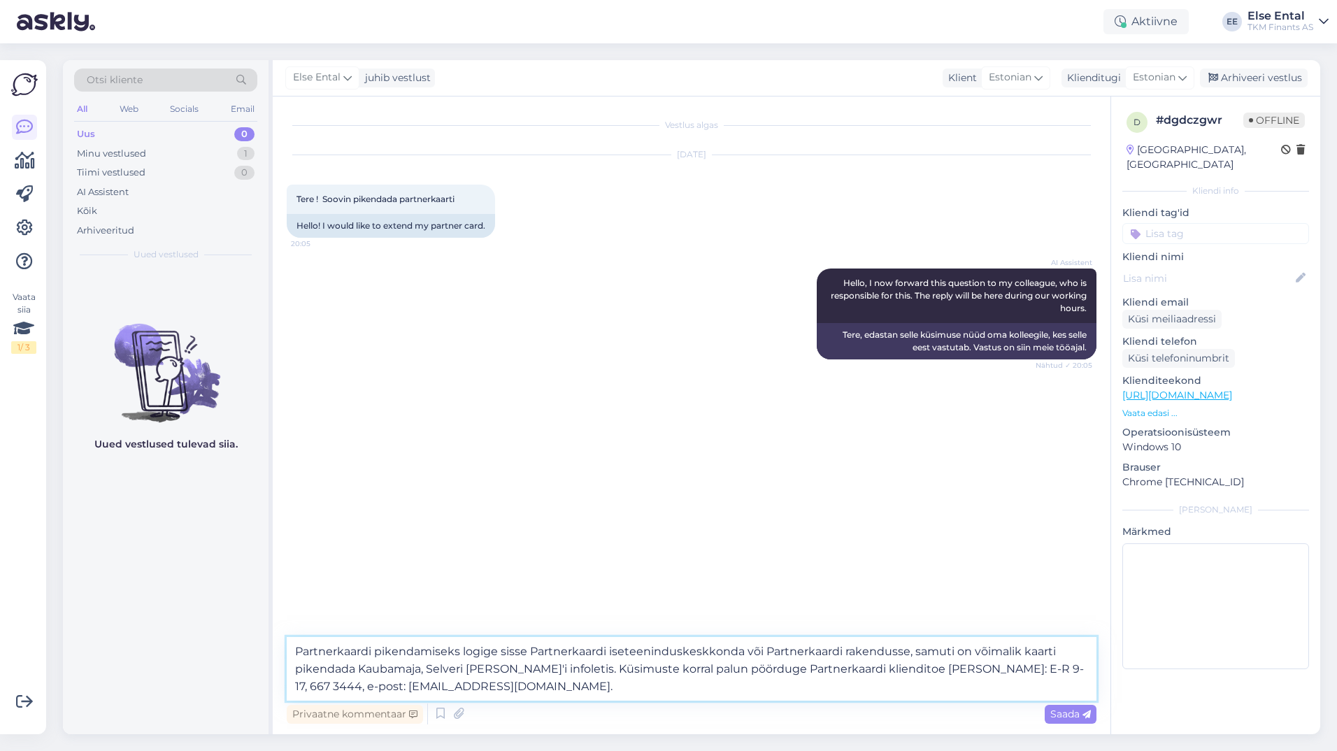
type textarea "Partnerkaardi pikendamiseks logige sisse Partnerkaardi iseteeninduskeskkonda võ…"
click at [848, 688] on textarea "Partnerkaardi pikendamiseks logige sisse Partnerkaardi iseteeninduskeskkonda võ…" at bounding box center [692, 669] width 810 height 64
click at [1058, 716] on span "Saada" at bounding box center [1070, 714] width 41 height 13
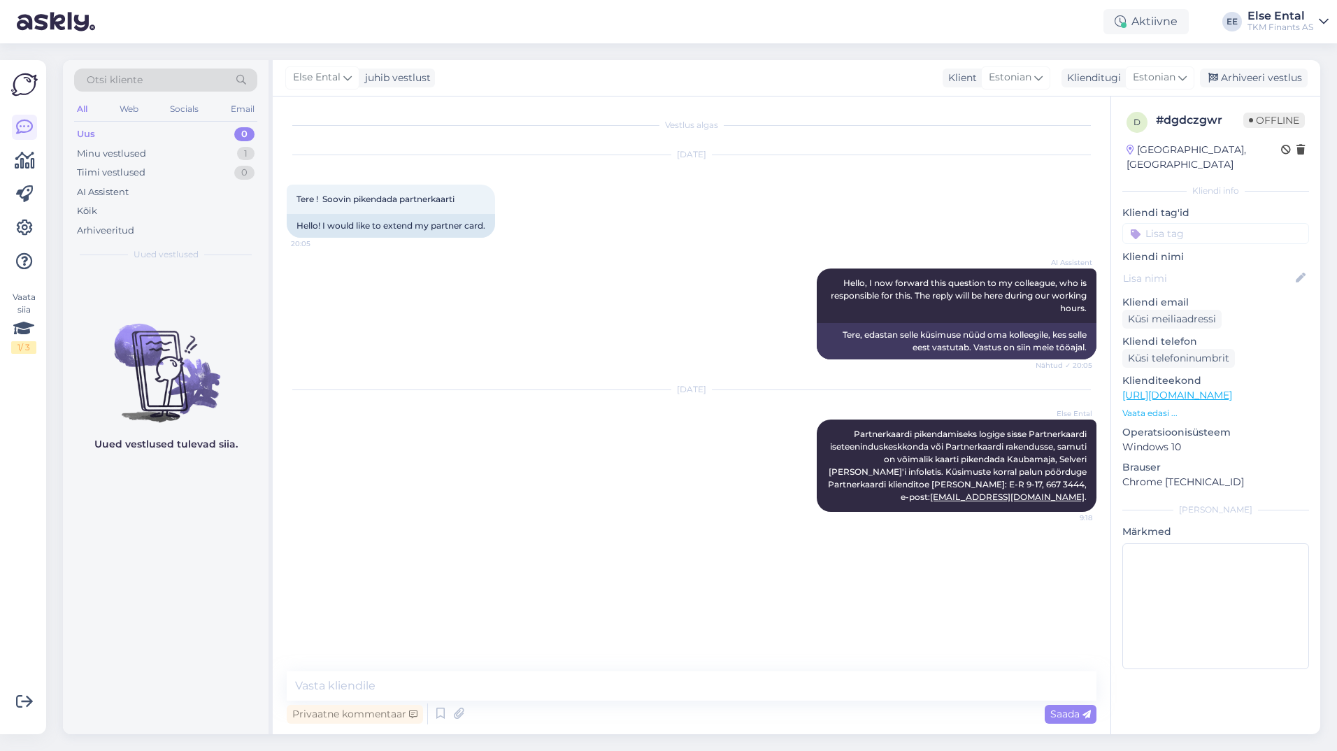
click at [774, 710] on div "Privaatne kommentaar Saada" at bounding box center [692, 714] width 810 height 27
click at [769, 699] on textarea at bounding box center [692, 685] width 810 height 29
click at [769, 698] on textarea at bounding box center [692, 685] width 810 height 29
click at [1241, 73] on div "Arhiveeri vestlus" at bounding box center [1254, 78] width 108 height 19
